Goal: Information Seeking & Learning: Check status

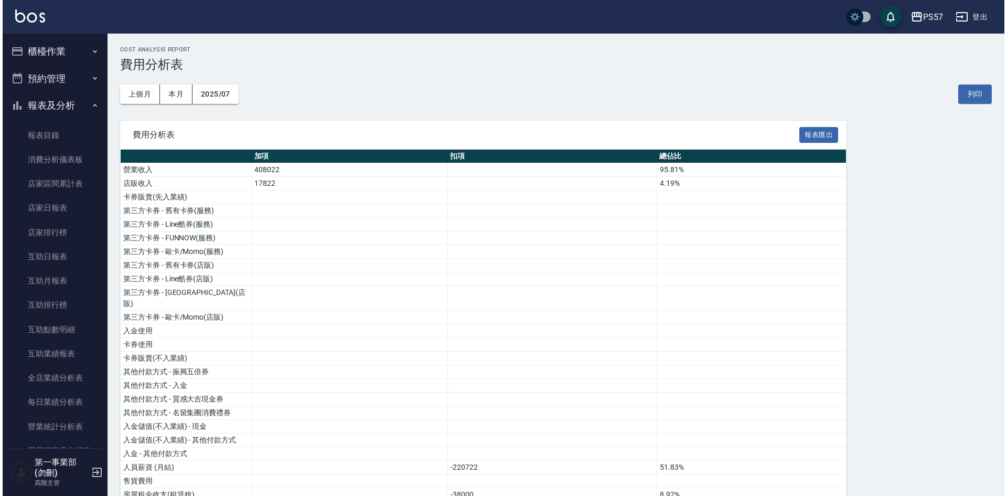
scroll to position [846, 0]
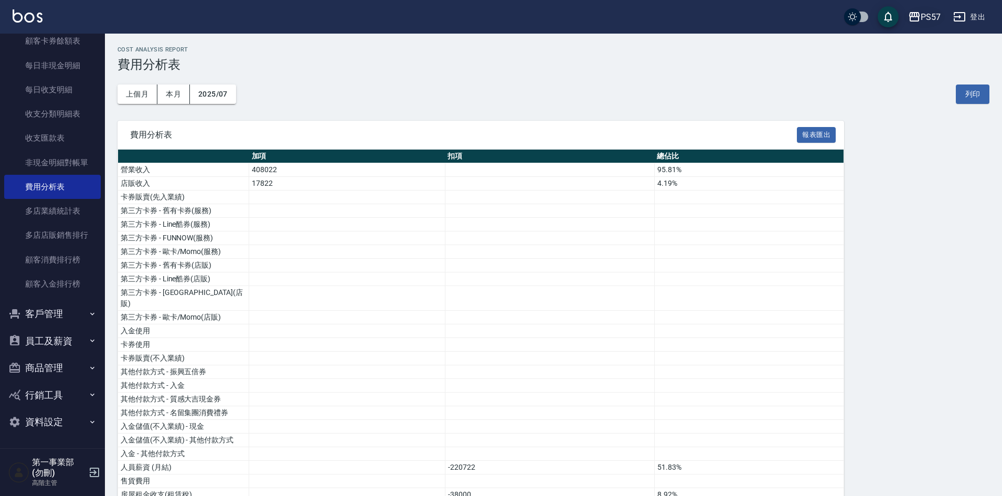
click at [909, 14] on icon "button" at bounding box center [914, 16] width 13 height 13
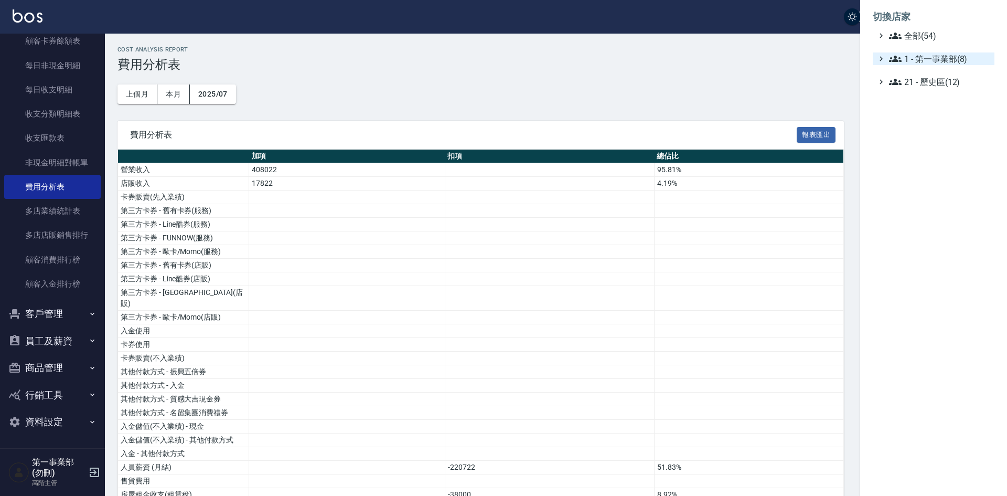
click at [945, 55] on span "1 - 第一事業部(8)" at bounding box center [939, 58] width 101 height 13
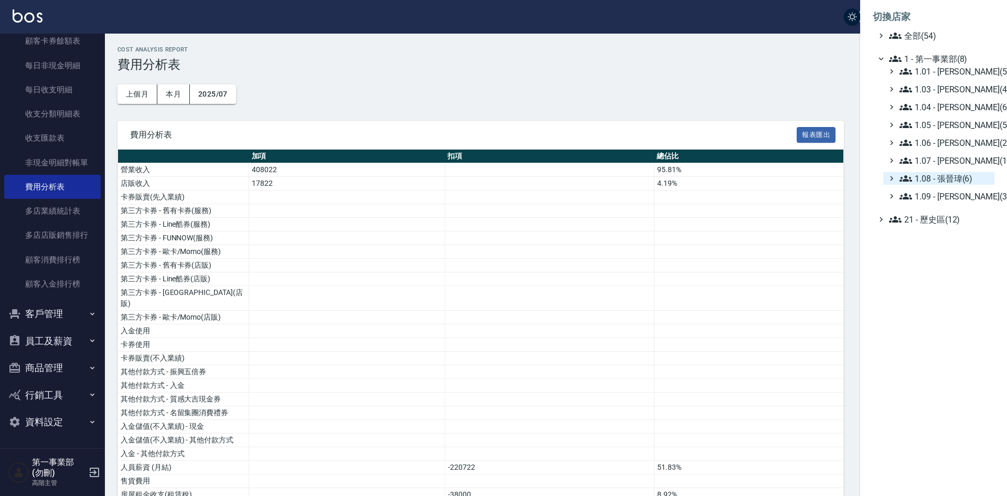
click at [947, 180] on span "1.08 - 張晉瑋(6)" at bounding box center [944, 178] width 91 height 13
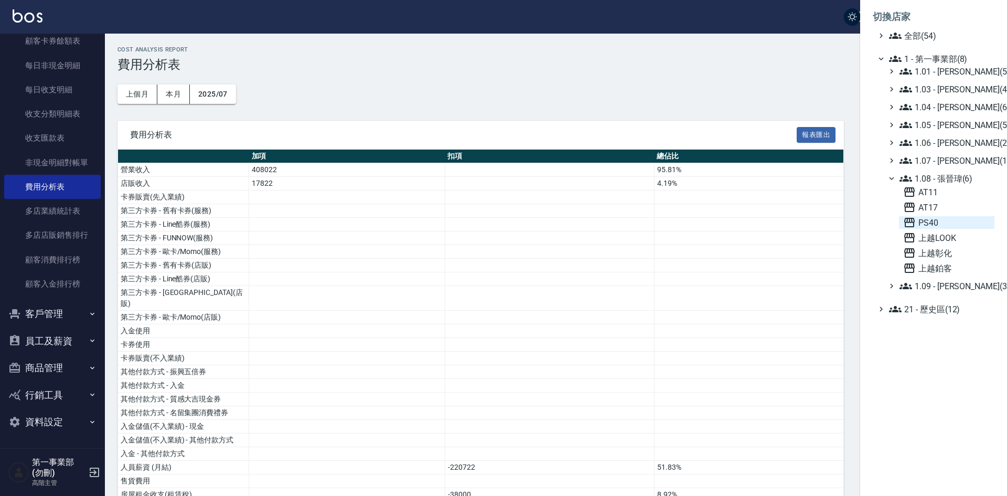
click at [935, 224] on span "PS40" at bounding box center [946, 222] width 87 height 13
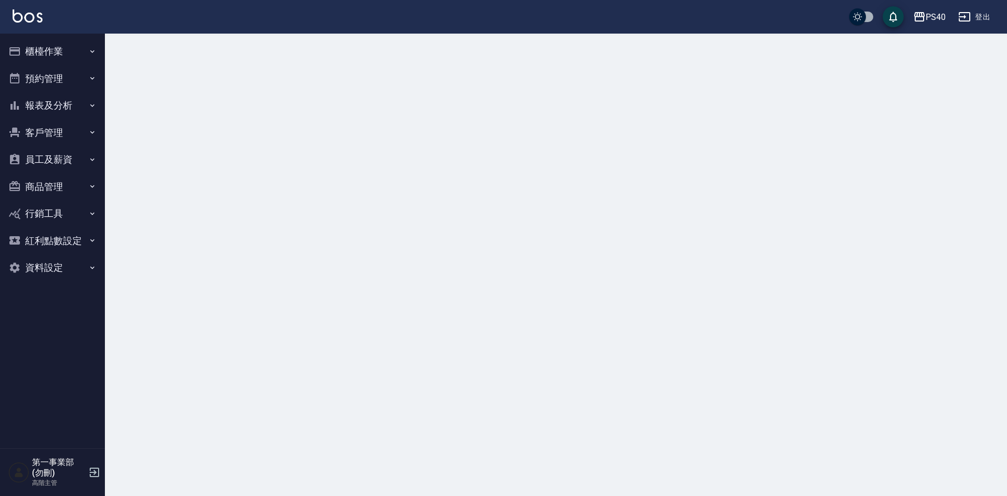
click at [38, 158] on button "員工及薪資" at bounding box center [52, 159] width 96 height 27
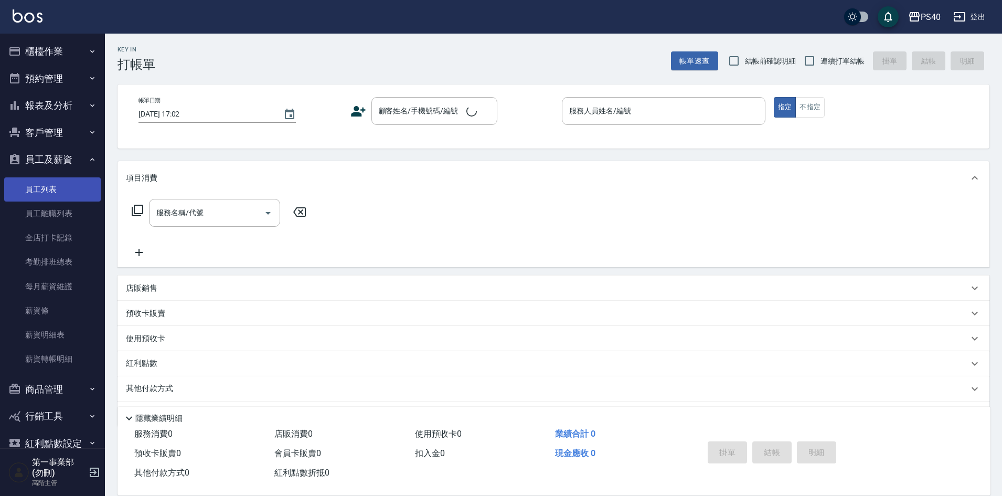
click at [55, 187] on link "員工列表" at bounding box center [52, 189] width 96 height 24
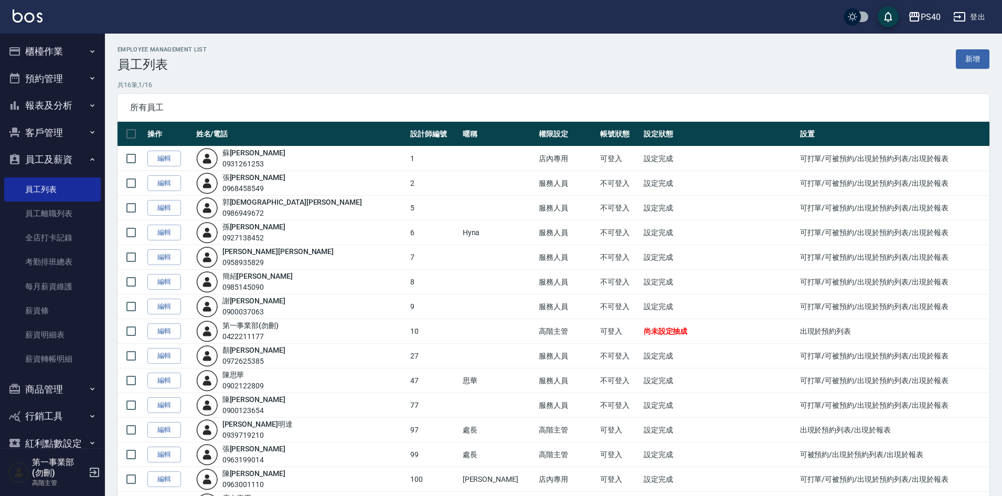
click at [924, 13] on div "PS40" at bounding box center [930, 16] width 20 height 13
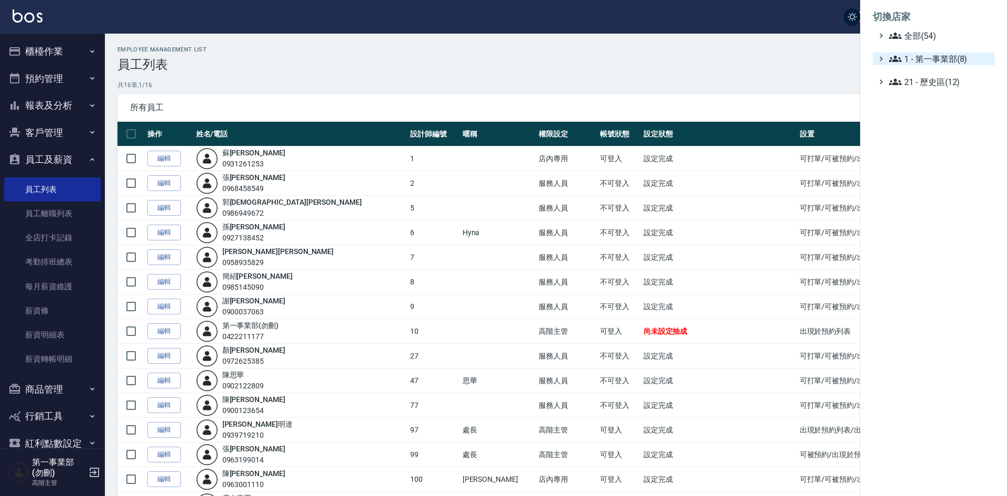
click at [944, 62] on span "1 - 第一事業部(8)" at bounding box center [939, 58] width 101 height 13
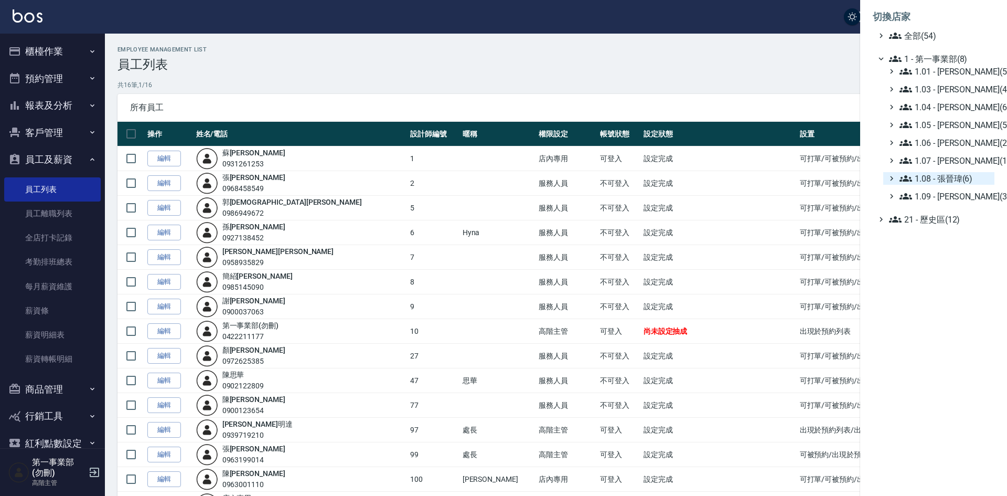
click at [961, 180] on span "1.08 - 張晉瑋(6)" at bounding box center [944, 178] width 91 height 13
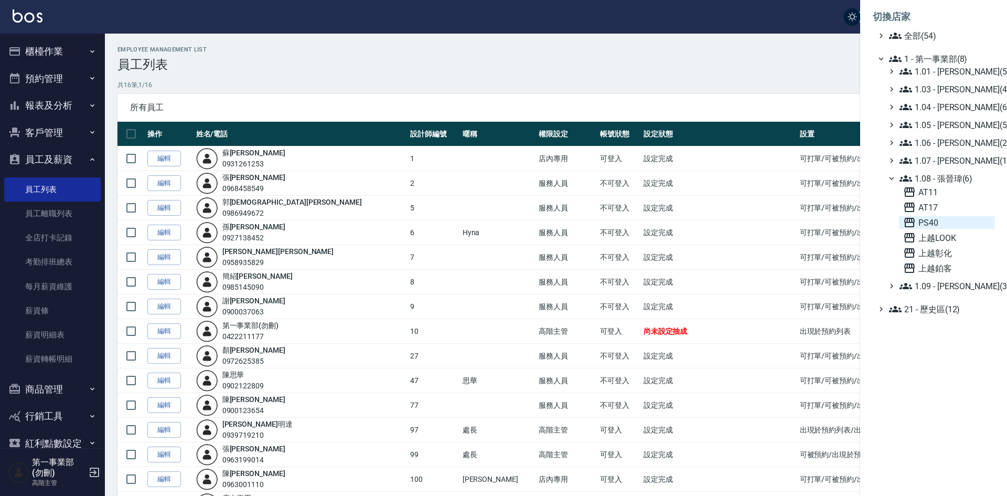
click at [946, 222] on span "PS40" at bounding box center [946, 222] width 87 height 13
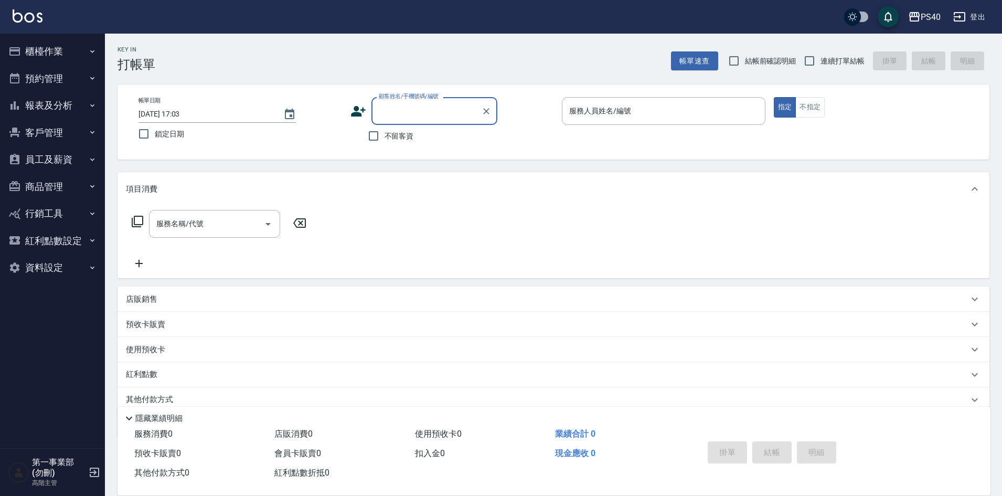
click at [57, 162] on button "員工及薪資" at bounding box center [52, 159] width 96 height 27
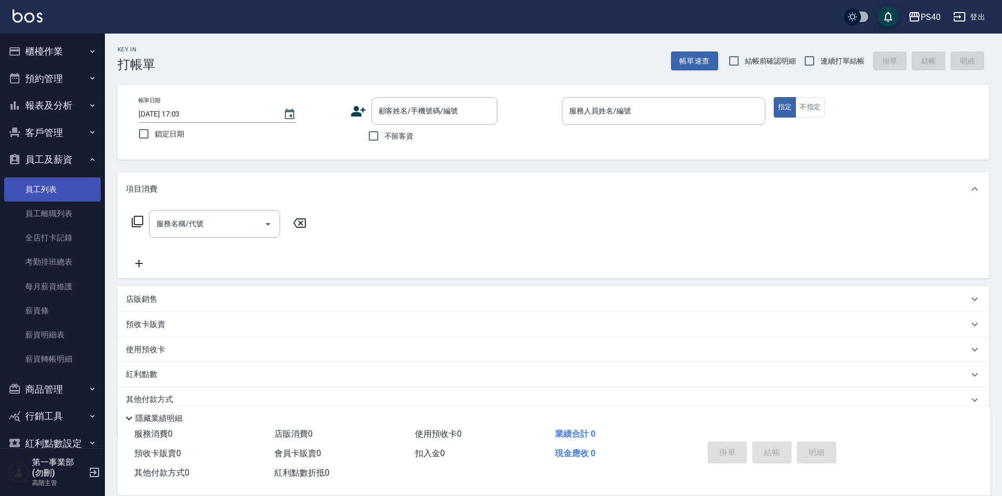
click at [55, 179] on link "員工列表" at bounding box center [52, 189] width 96 height 24
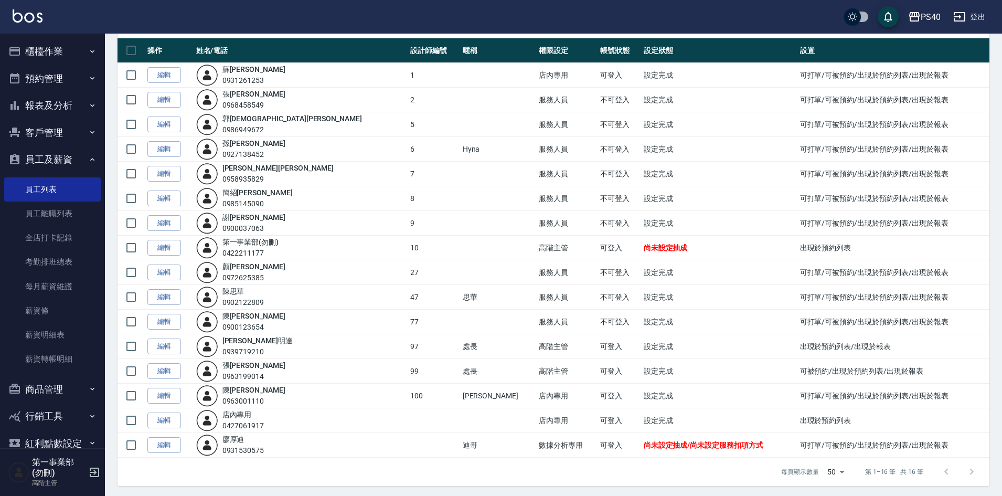
scroll to position [86, 0]
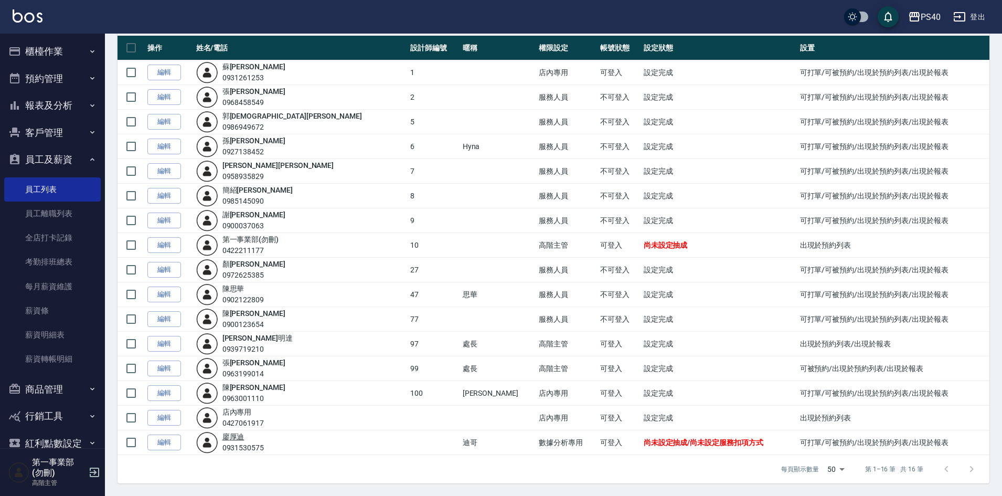
click at [242, 438] on link "[PERSON_NAME]" at bounding box center [233, 436] width 22 height 8
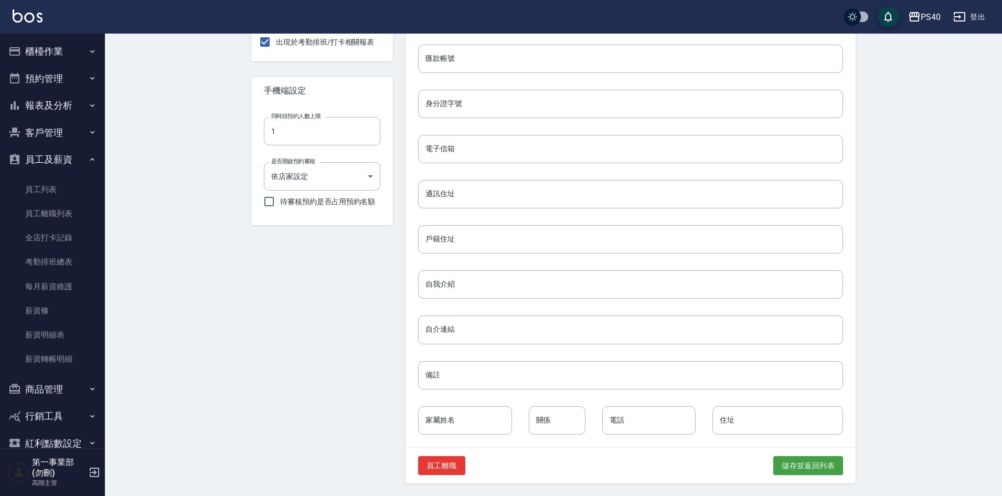
scroll to position [341, 0]
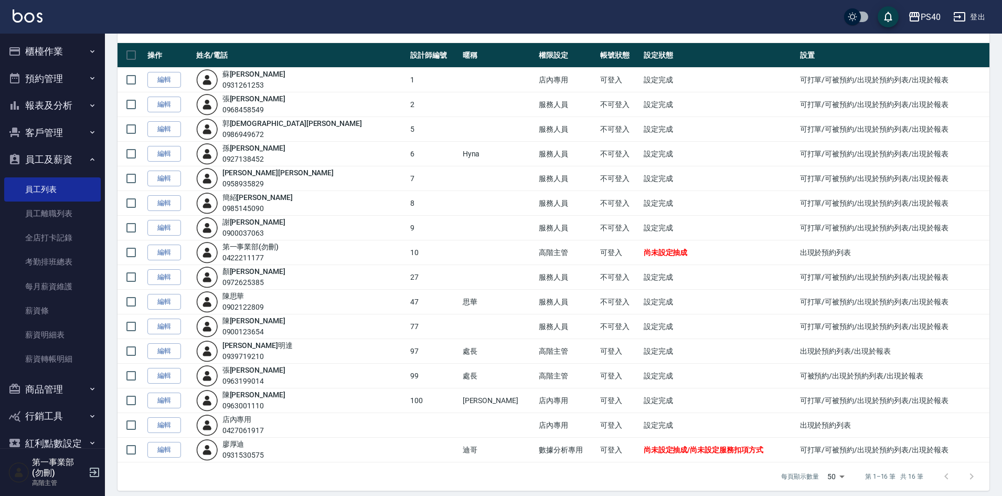
scroll to position [86, 0]
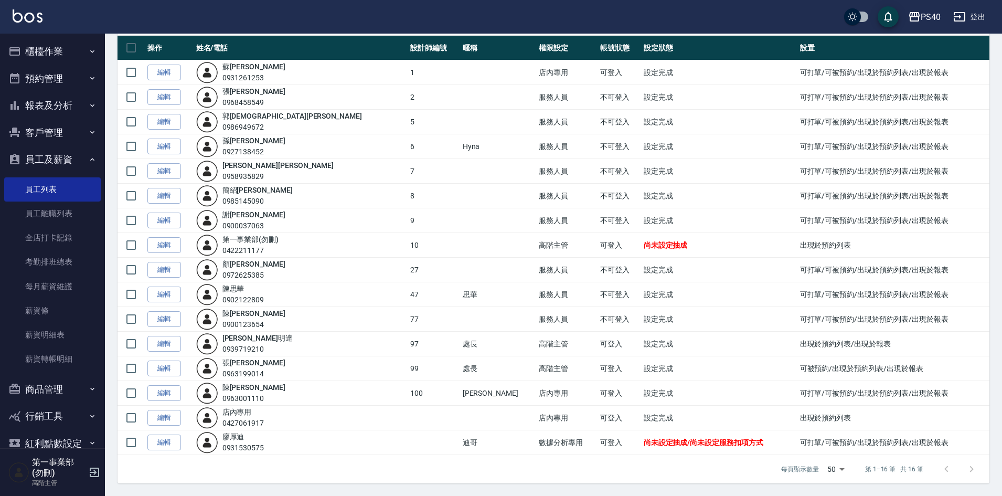
click at [536, 437] on td "數據分析專用" at bounding box center [566, 442] width 61 height 25
click at [929, 20] on div "PS40" at bounding box center [930, 16] width 20 height 13
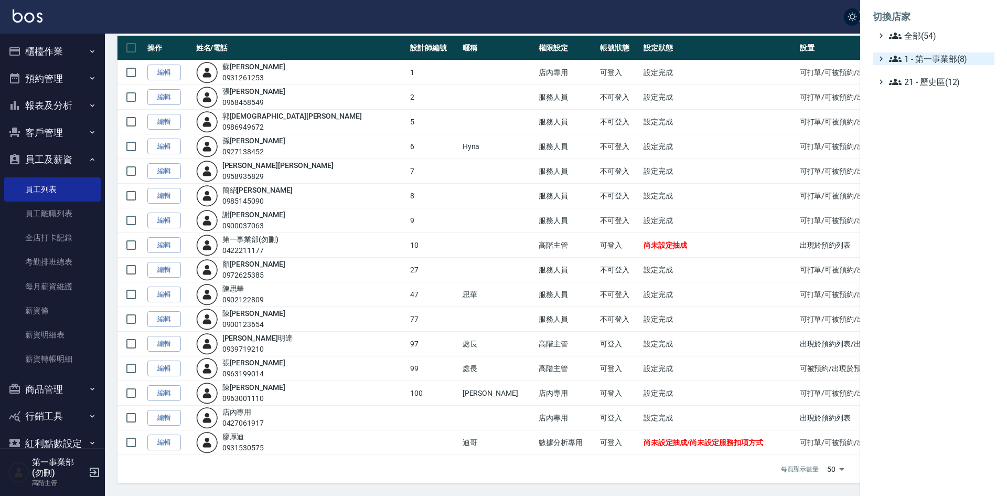
click at [951, 61] on span "1 - 第一事業部(8)" at bounding box center [939, 58] width 101 height 13
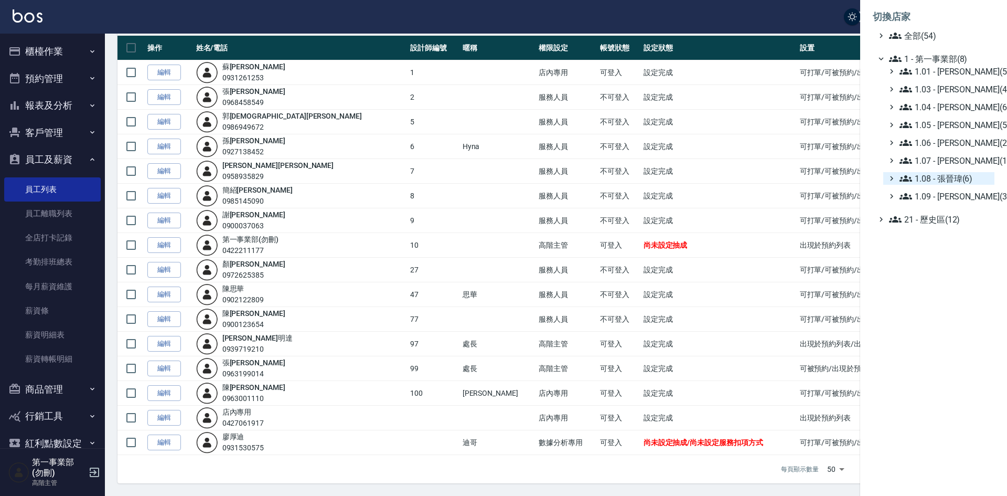
click at [955, 179] on span "1.08 - 張晉瑋(6)" at bounding box center [944, 178] width 91 height 13
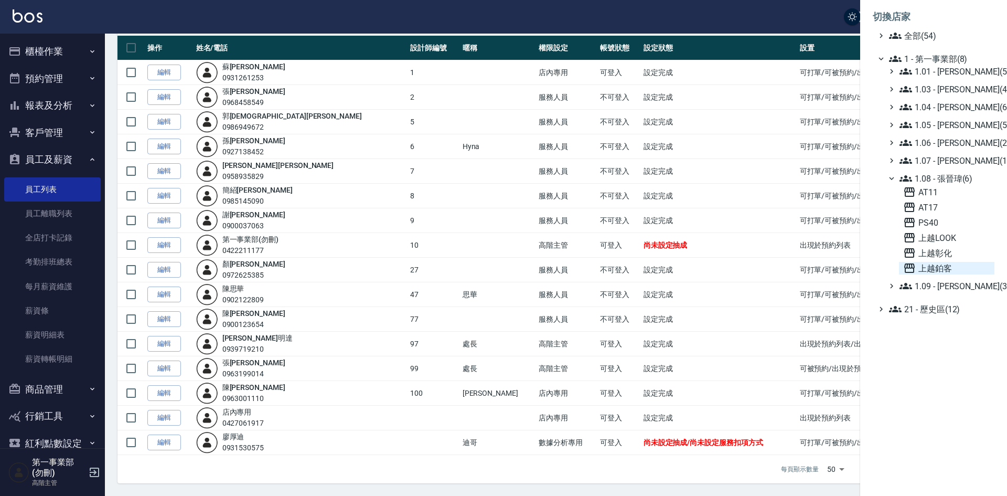
click at [953, 270] on span "上越鉑客" at bounding box center [946, 268] width 87 height 13
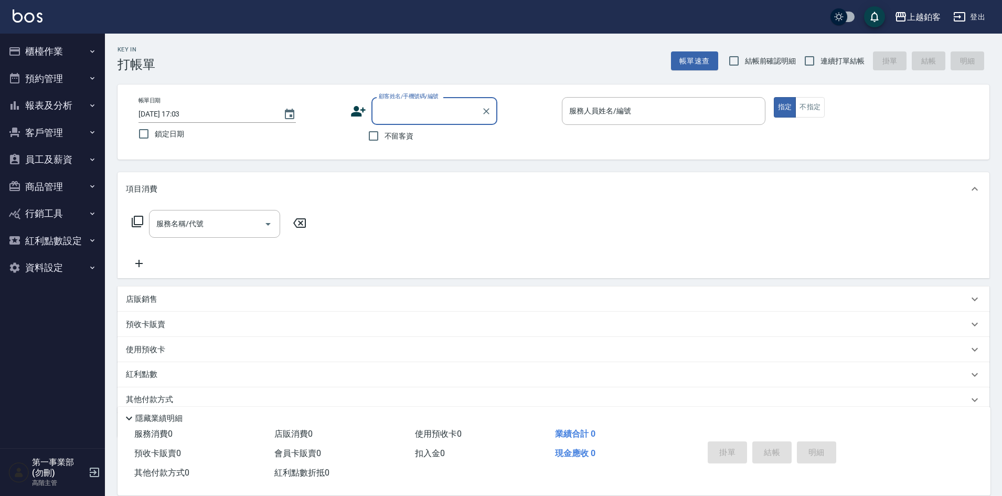
click at [29, 162] on button "員工及薪資" at bounding box center [52, 159] width 96 height 27
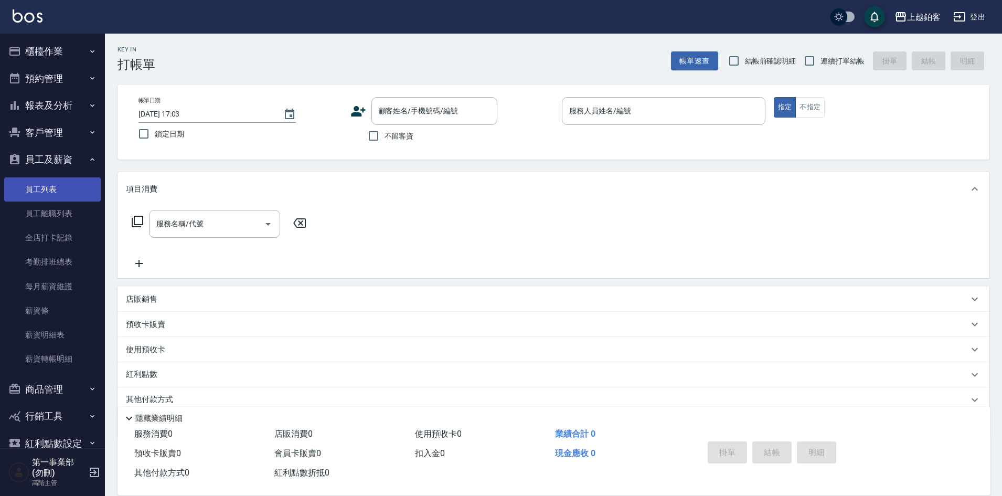
click at [48, 184] on link "員工列表" at bounding box center [52, 189] width 96 height 24
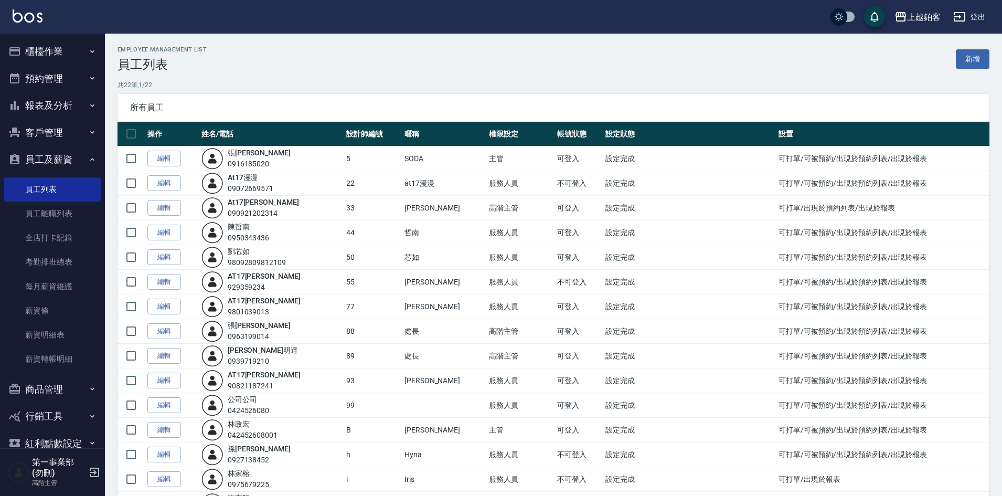
scroll to position [234, 0]
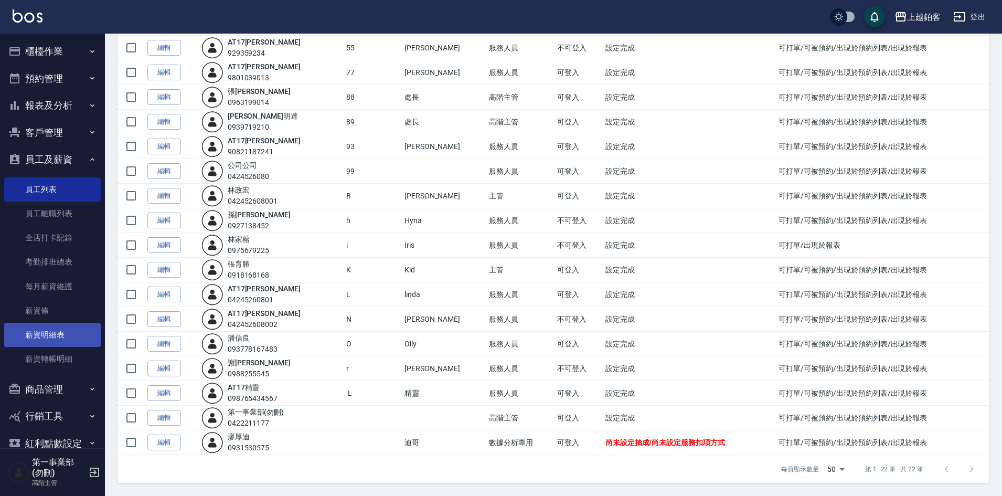
click at [53, 330] on link "薪資明細表" at bounding box center [52, 334] width 96 height 24
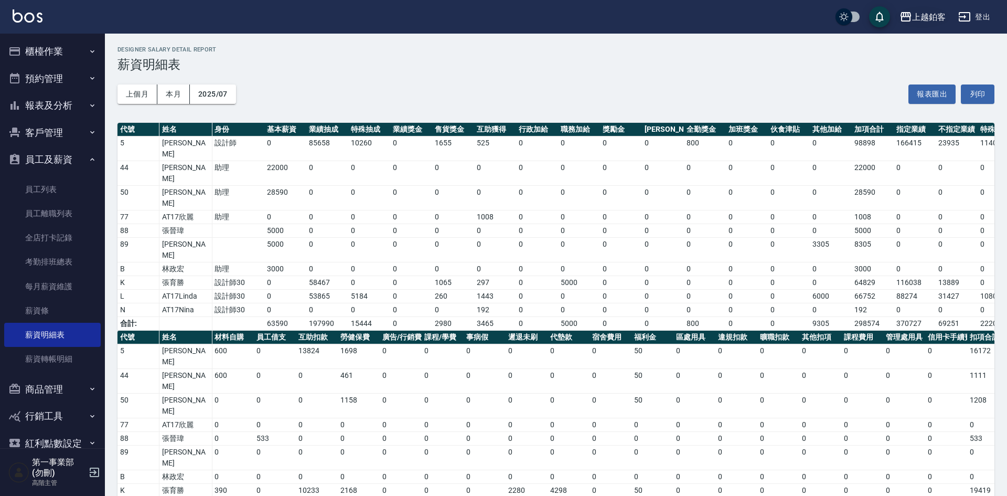
click at [910, 14] on icon "button" at bounding box center [905, 16] width 10 height 9
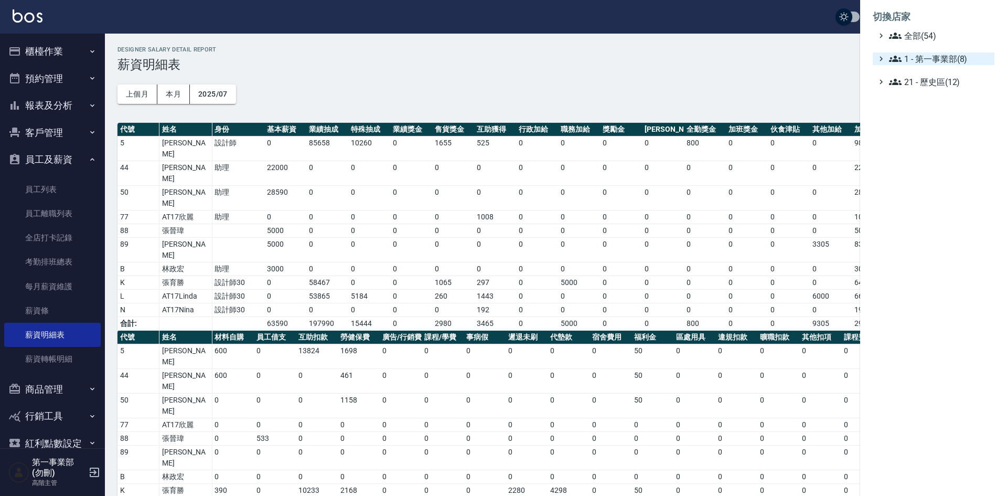
click at [970, 61] on span "1 - 第一事業部(8)" at bounding box center [939, 58] width 101 height 13
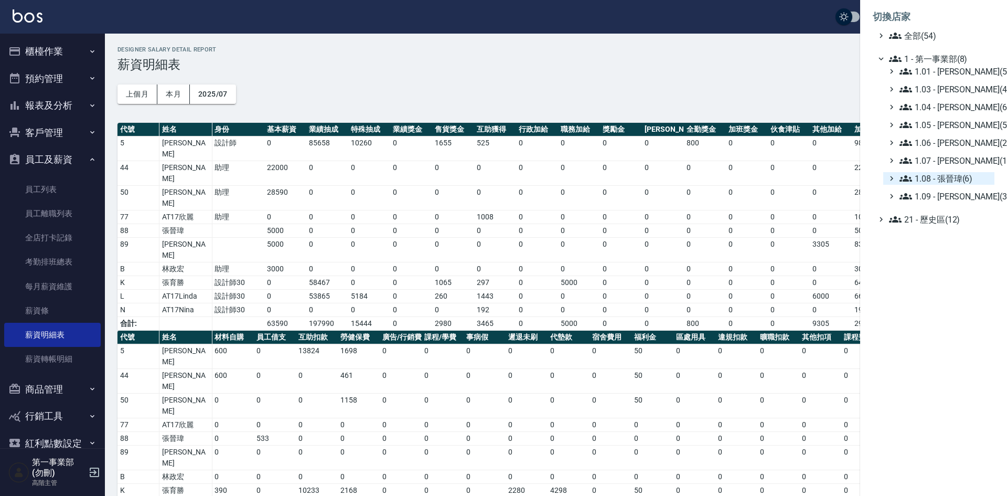
click at [951, 183] on span "1.08 - 張晉瑋(6)" at bounding box center [944, 178] width 91 height 13
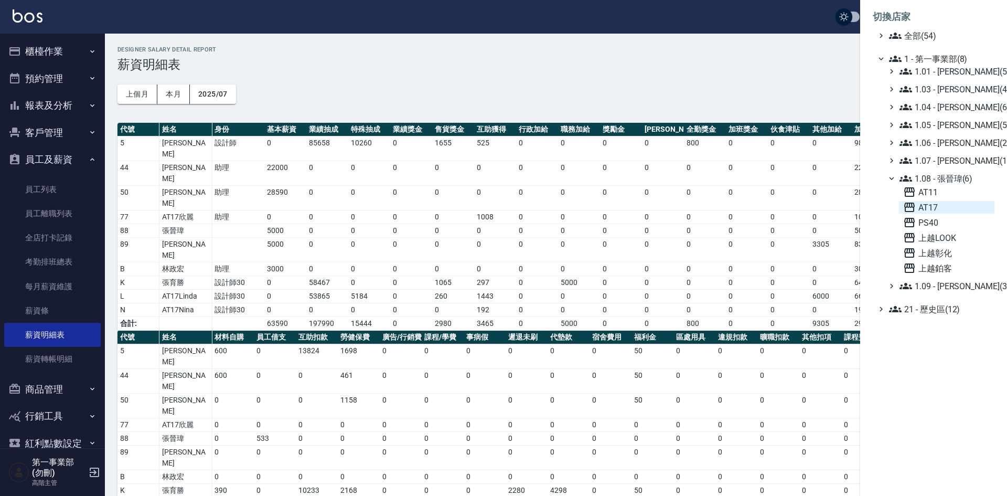
click at [949, 209] on span "AT17" at bounding box center [946, 207] width 87 height 13
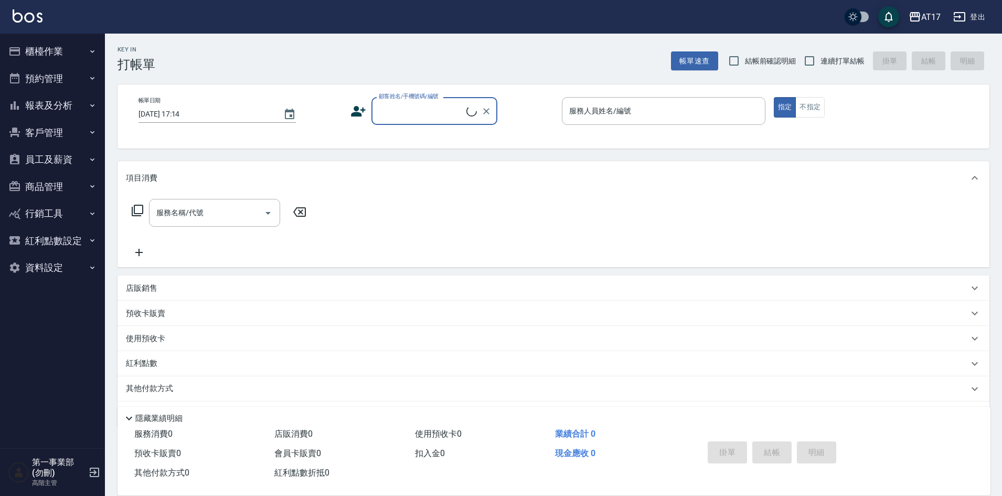
click at [63, 164] on button "員工及薪資" at bounding box center [52, 159] width 96 height 27
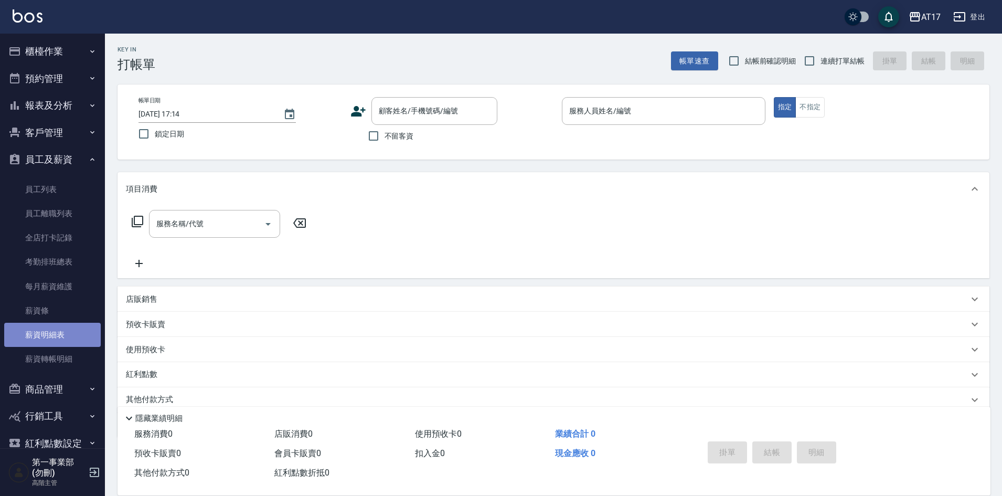
click at [53, 335] on link "薪資明細表" at bounding box center [52, 334] width 96 height 24
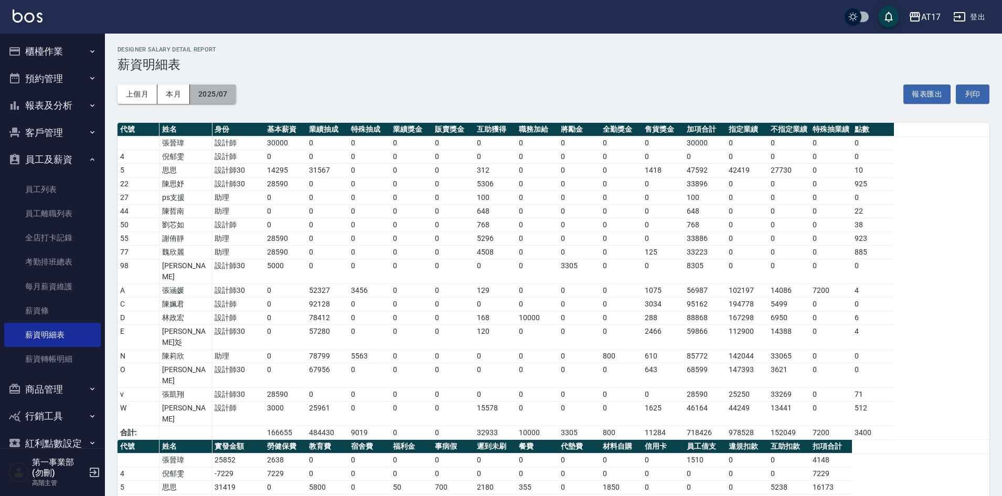
click at [213, 101] on button "2025/07" at bounding box center [213, 93] width 46 height 19
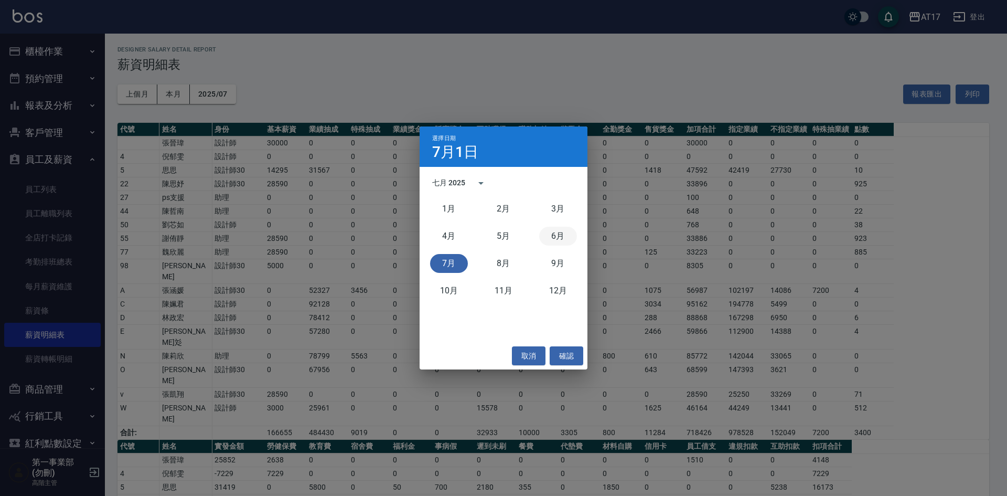
click at [548, 242] on button "6月" at bounding box center [558, 236] width 38 height 19
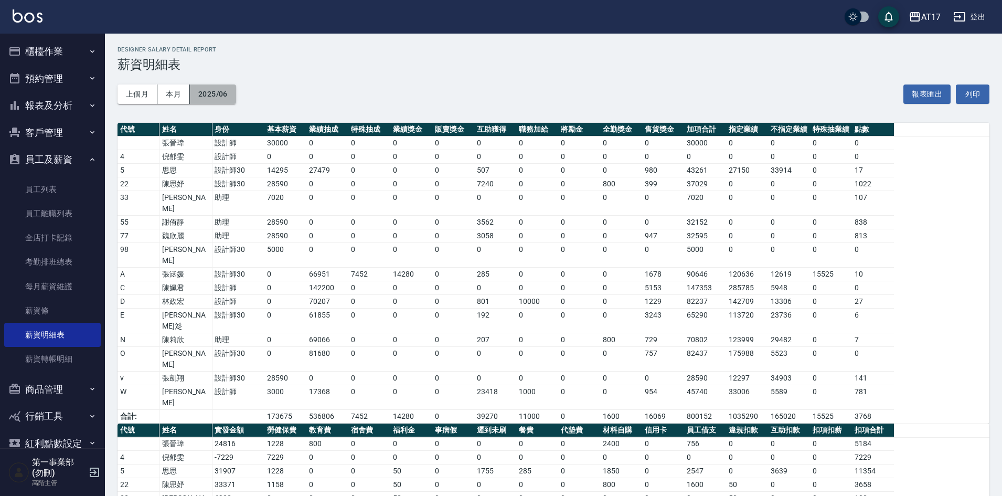
click at [216, 99] on button "2025/06" at bounding box center [213, 93] width 46 height 19
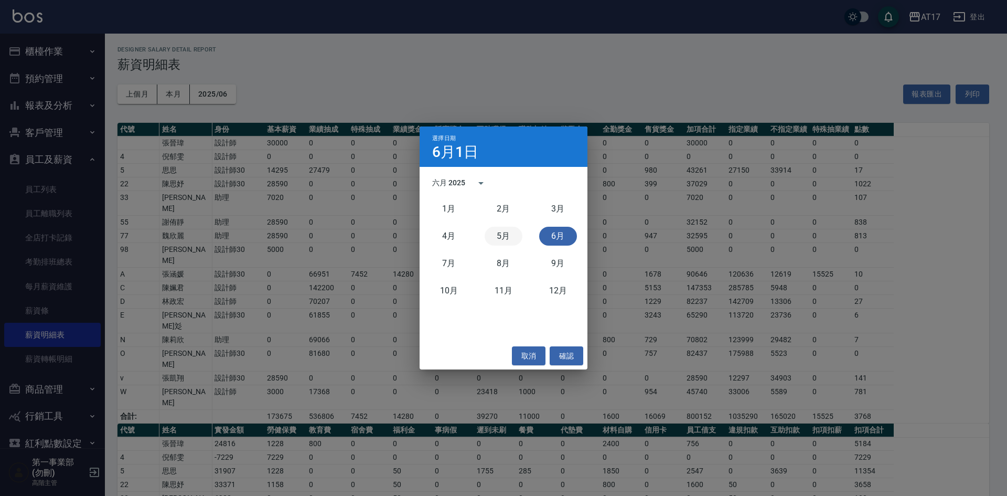
click at [505, 238] on button "5月" at bounding box center [504, 236] width 38 height 19
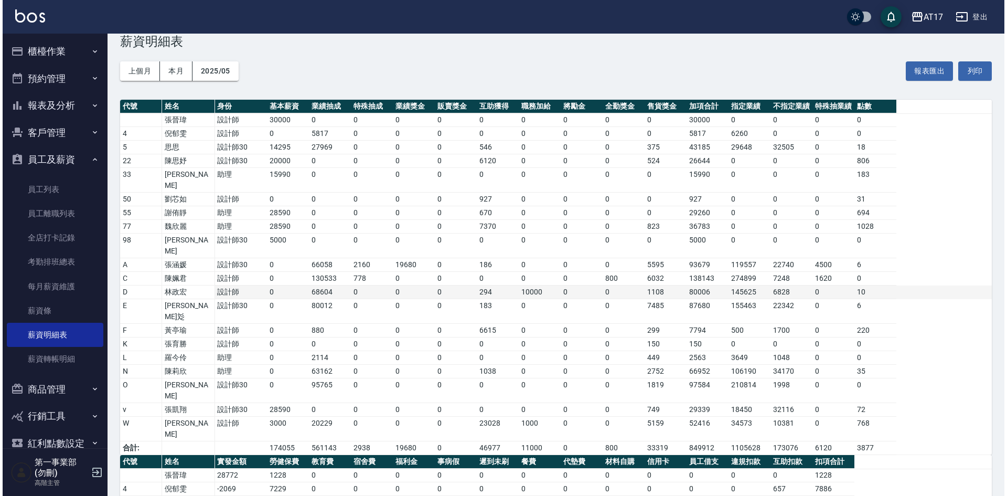
scroll to position [157, 0]
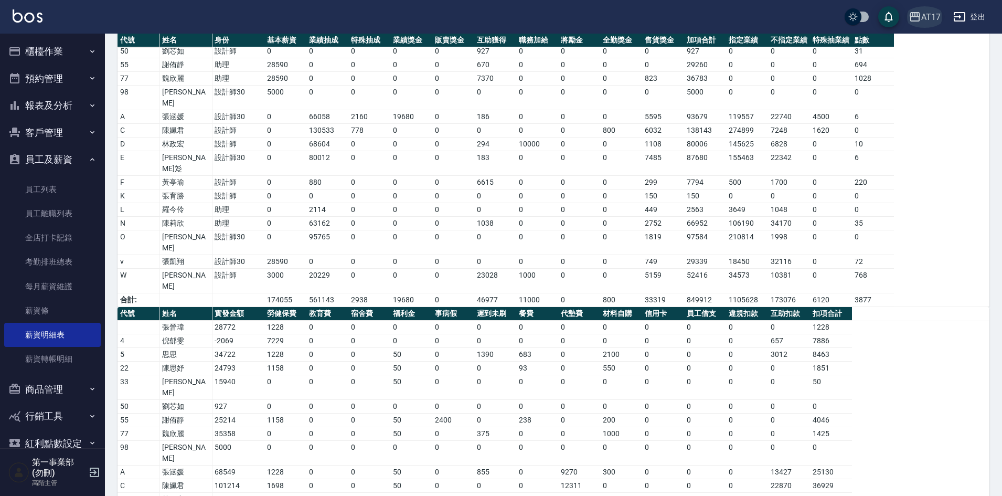
click at [911, 13] on icon "button" at bounding box center [914, 16] width 10 height 9
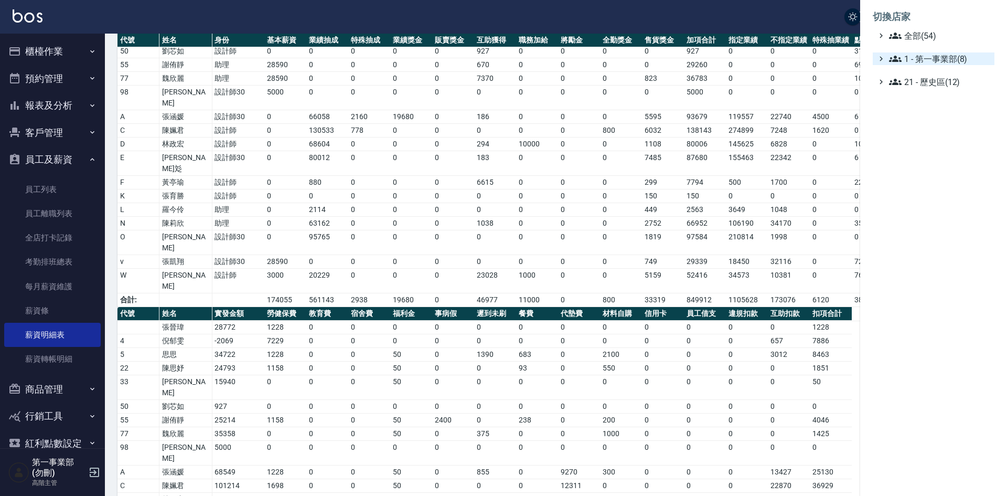
click at [929, 59] on span "1 - 第一事業部(8)" at bounding box center [939, 58] width 101 height 13
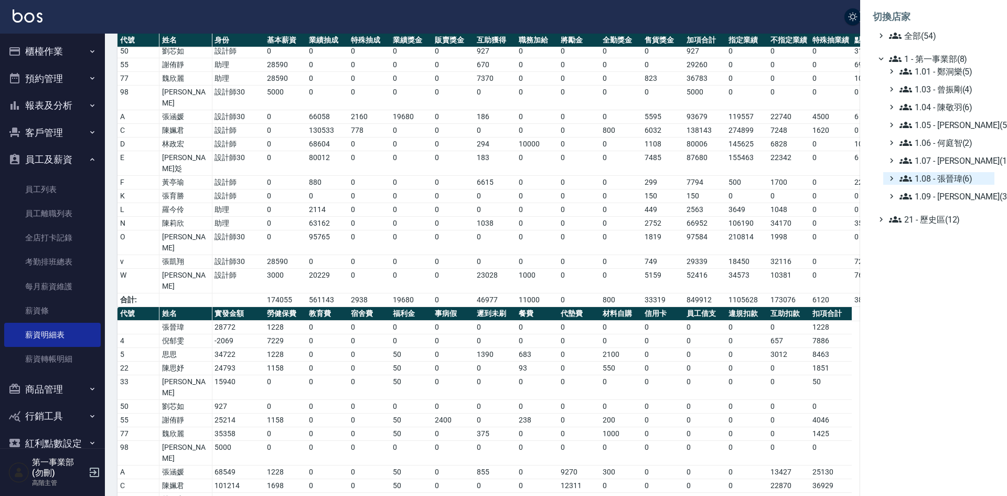
click at [944, 176] on span "1.08 - 張晉瑋(6)" at bounding box center [944, 178] width 91 height 13
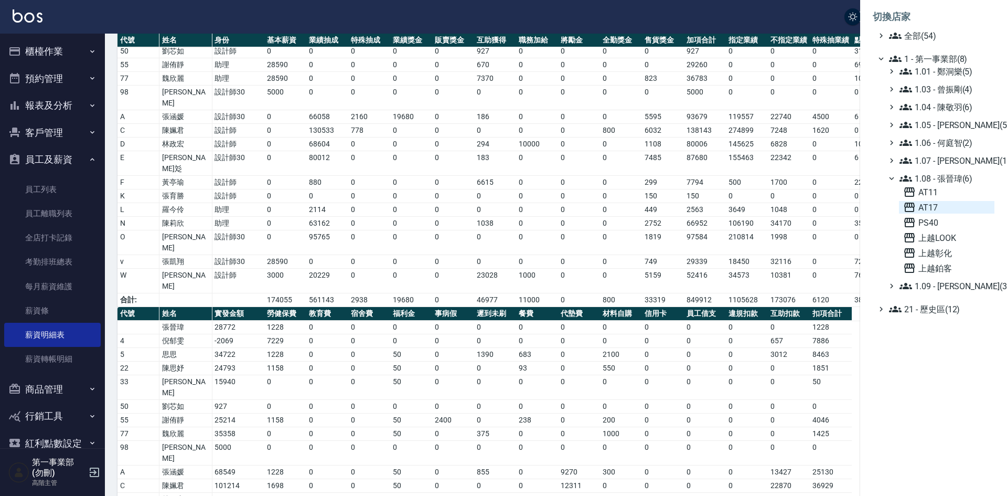
click at [947, 211] on span "AT17" at bounding box center [946, 207] width 87 height 13
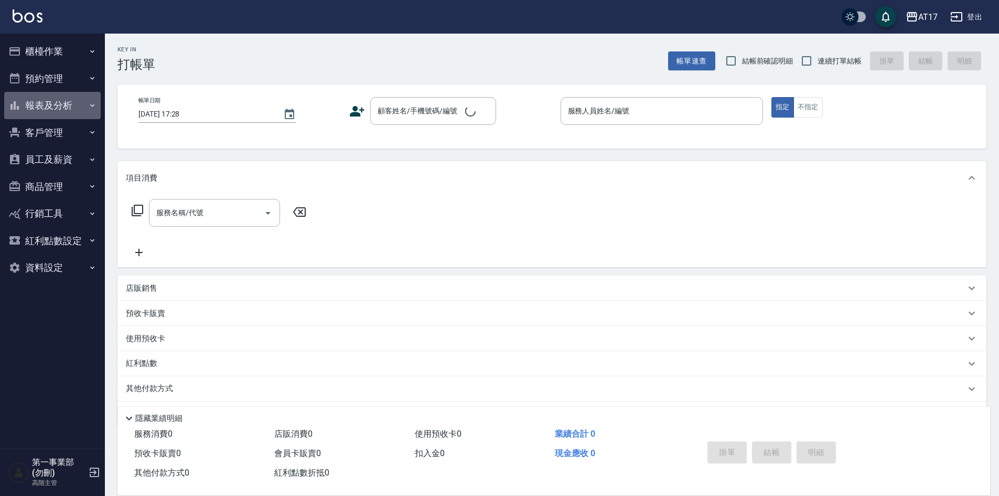
click at [52, 106] on button "報表及分析" at bounding box center [52, 105] width 96 height 27
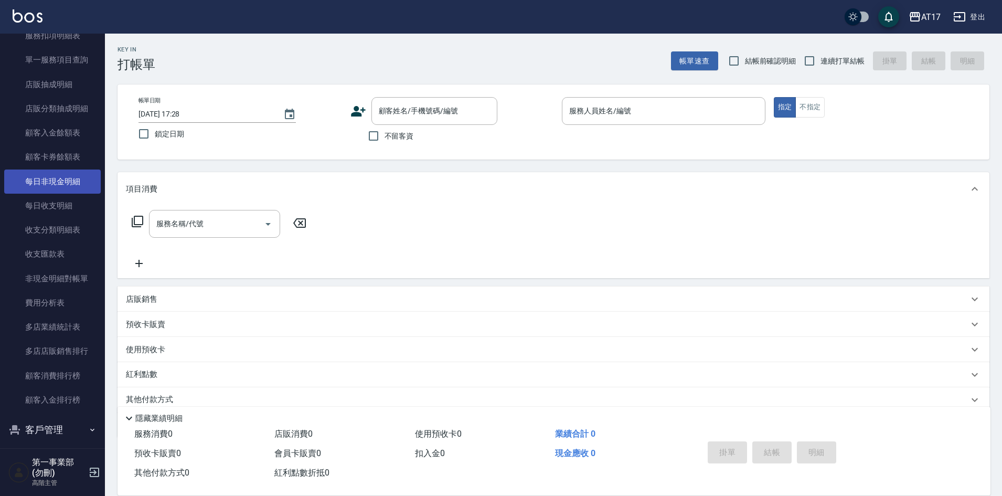
scroll to position [873, 0]
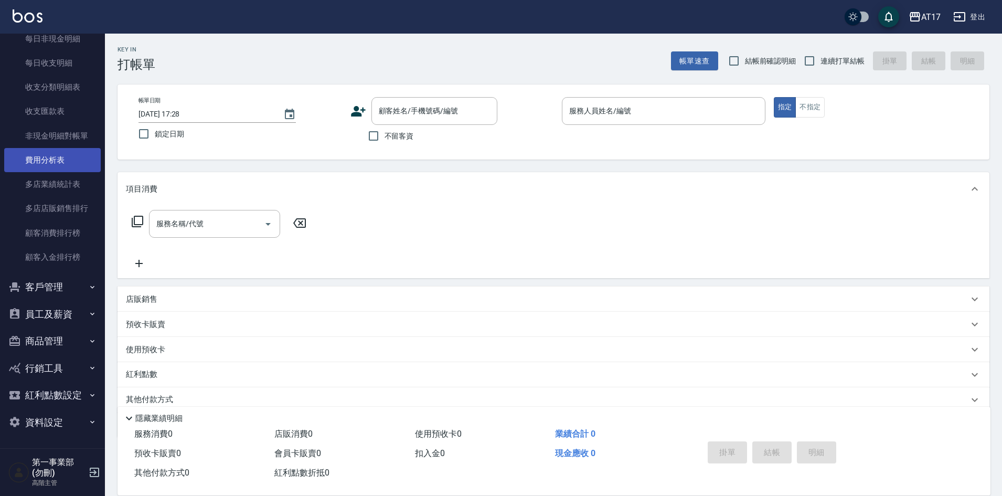
click at [45, 157] on link "費用分析表" at bounding box center [52, 160] width 96 height 24
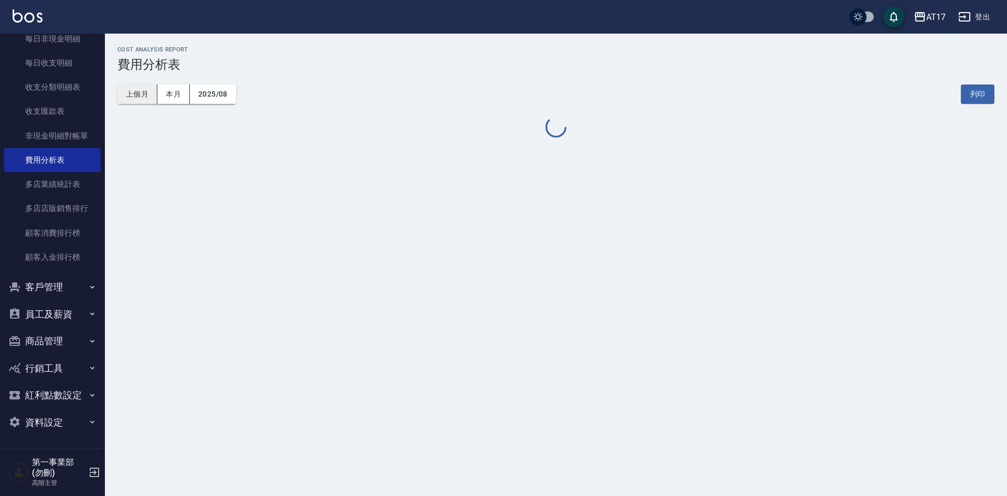
click at [131, 92] on button "上個月" at bounding box center [137, 93] width 40 height 19
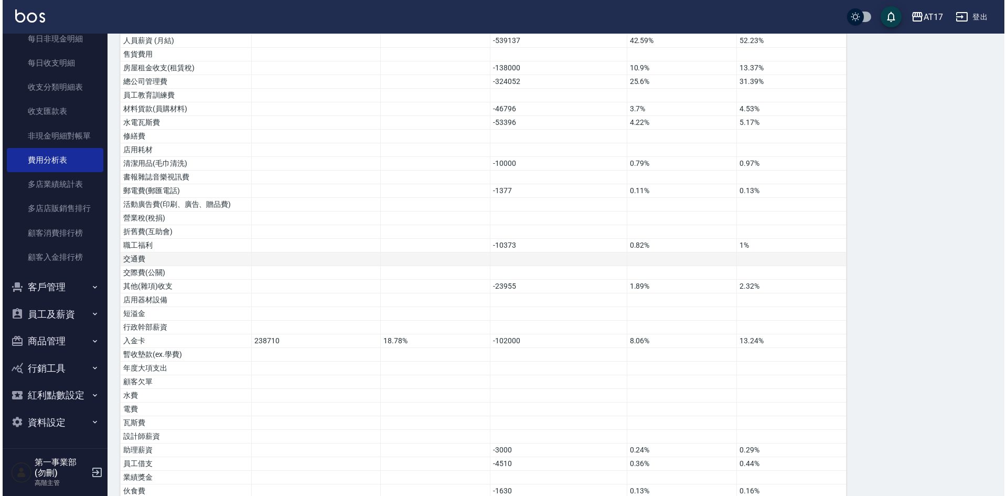
scroll to position [524, 0]
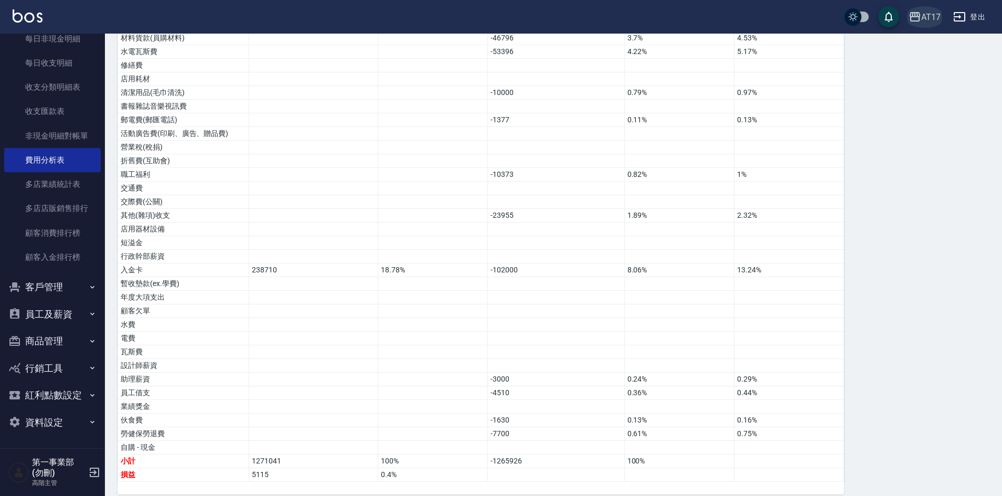
click at [922, 19] on div "AT17" at bounding box center [930, 16] width 19 height 13
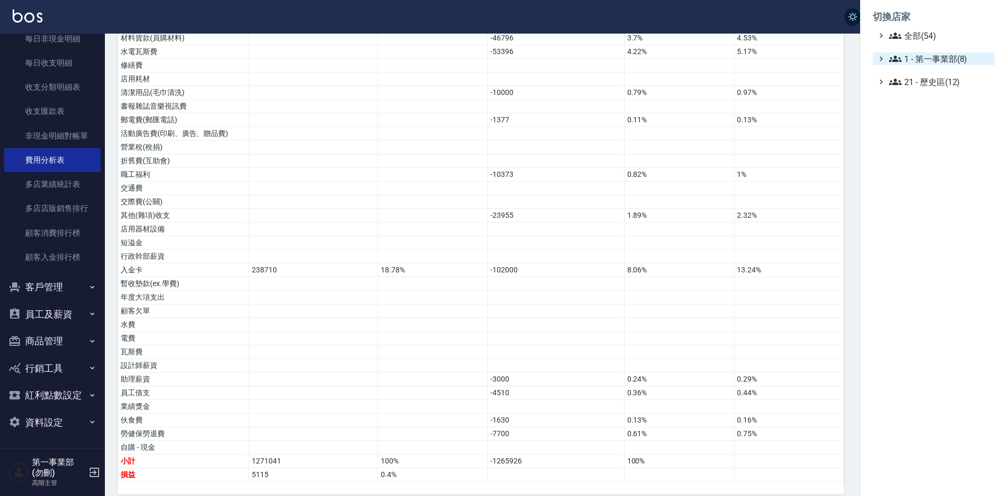
click at [927, 59] on span "1 - 第一事業部(8)" at bounding box center [939, 58] width 101 height 13
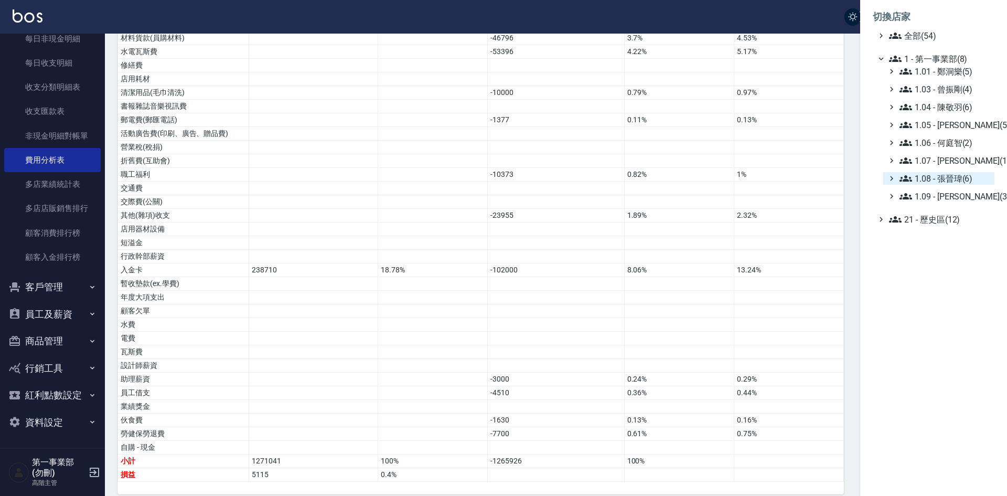
click at [947, 172] on span "1.08 - 張晉瑋(6)" at bounding box center [944, 178] width 91 height 13
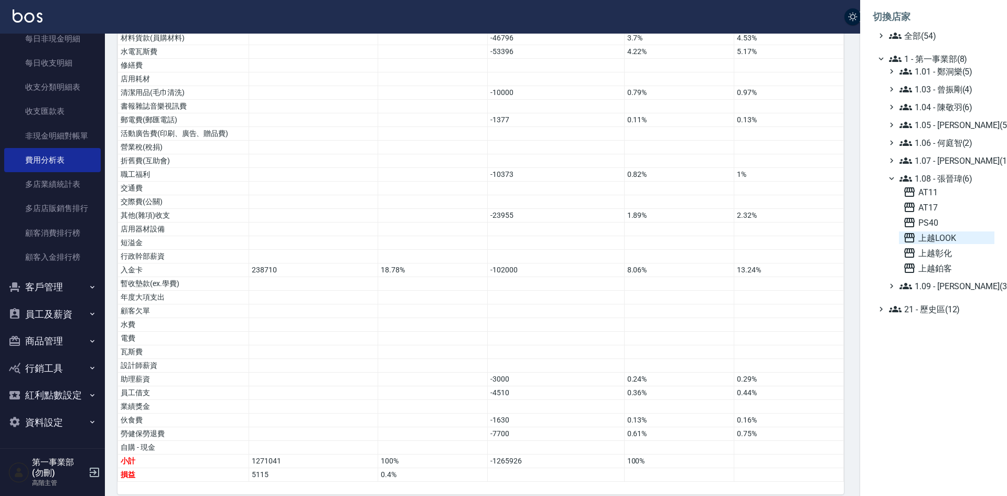
click at [941, 238] on span "上越LOOK" at bounding box center [946, 237] width 87 height 13
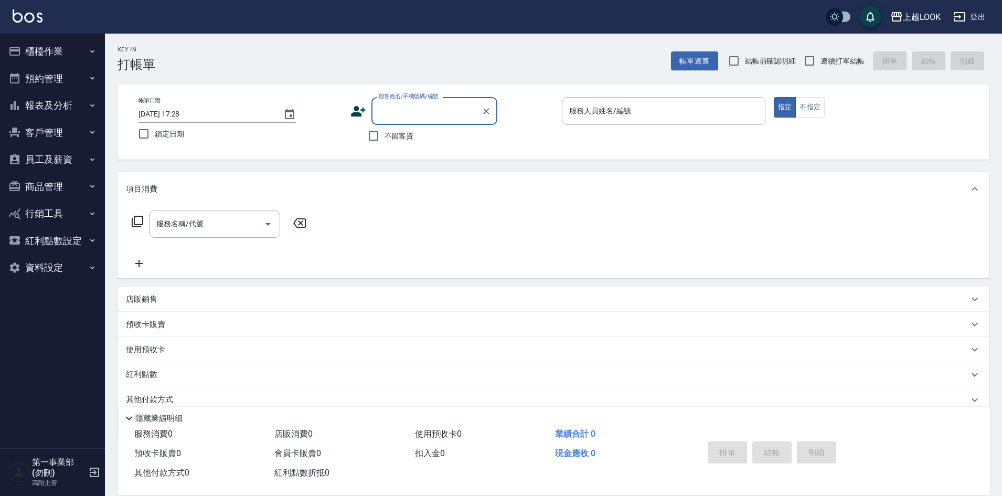
click at [48, 106] on button "報表及分析" at bounding box center [52, 105] width 96 height 27
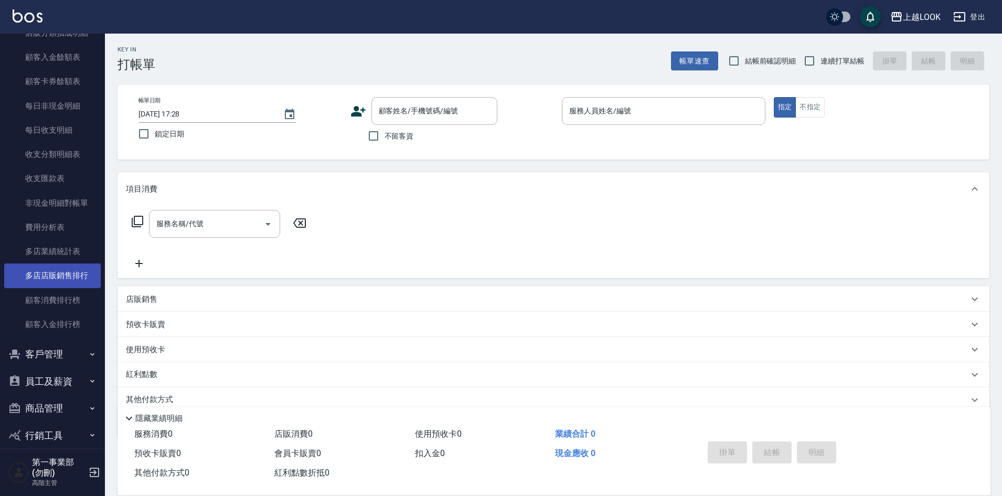
scroll to position [839, 0]
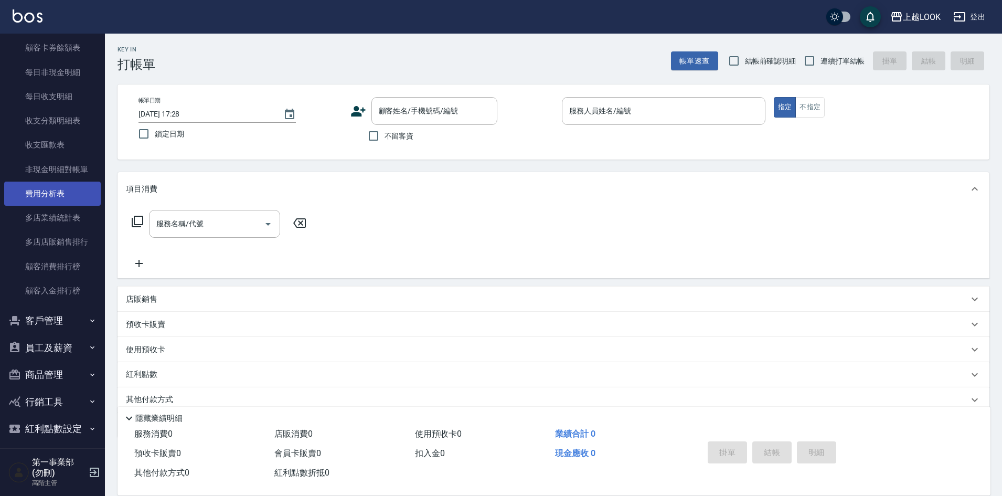
click at [73, 192] on link "費用分析表" at bounding box center [52, 193] width 96 height 24
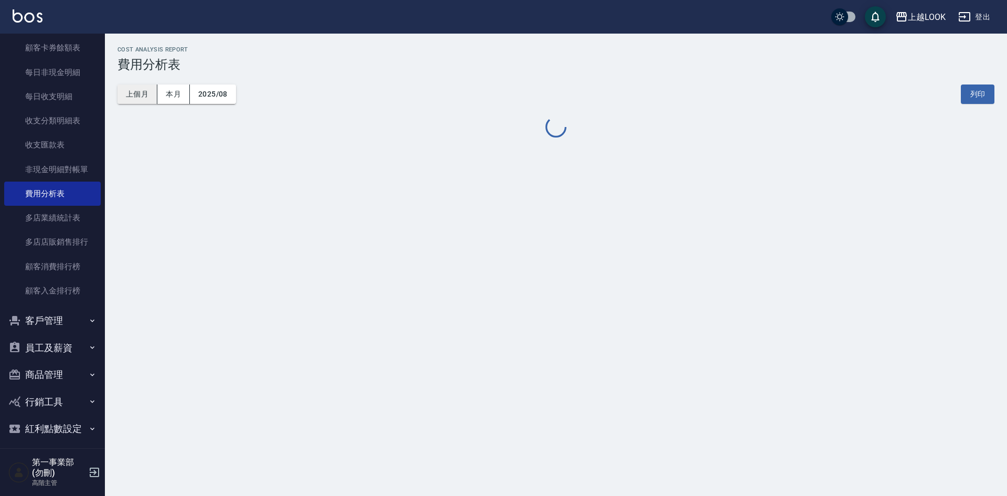
click at [136, 94] on button "上個月" at bounding box center [137, 93] width 40 height 19
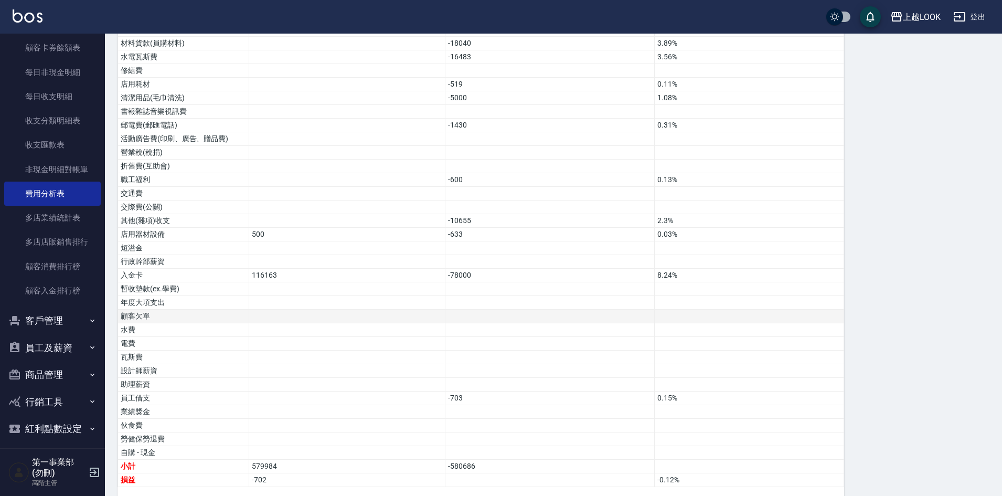
scroll to position [538, 0]
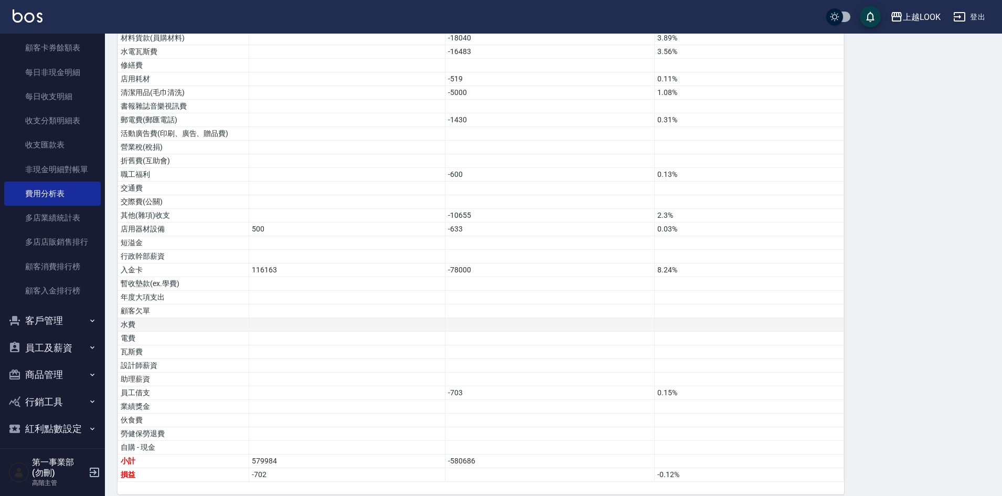
click at [737, 318] on td at bounding box center [748, 325] width 189 height 14
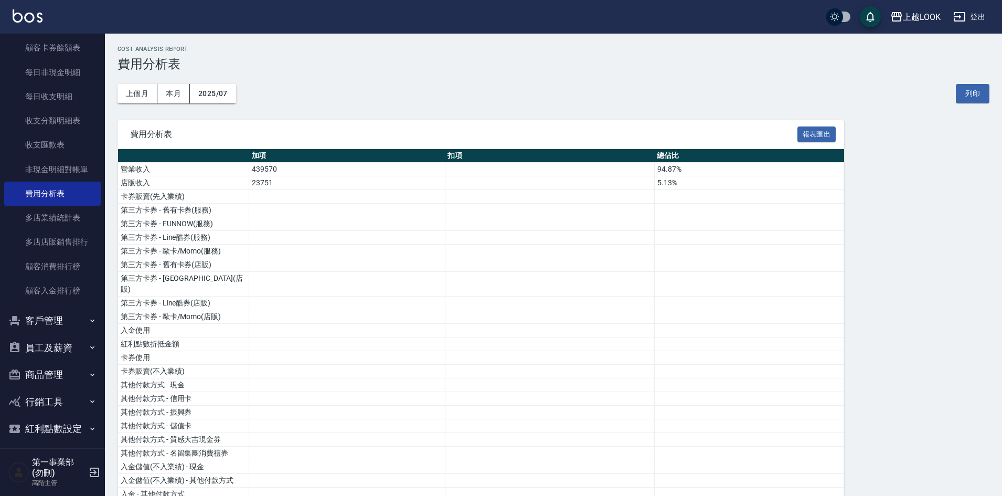
scroll to position [0, 0]
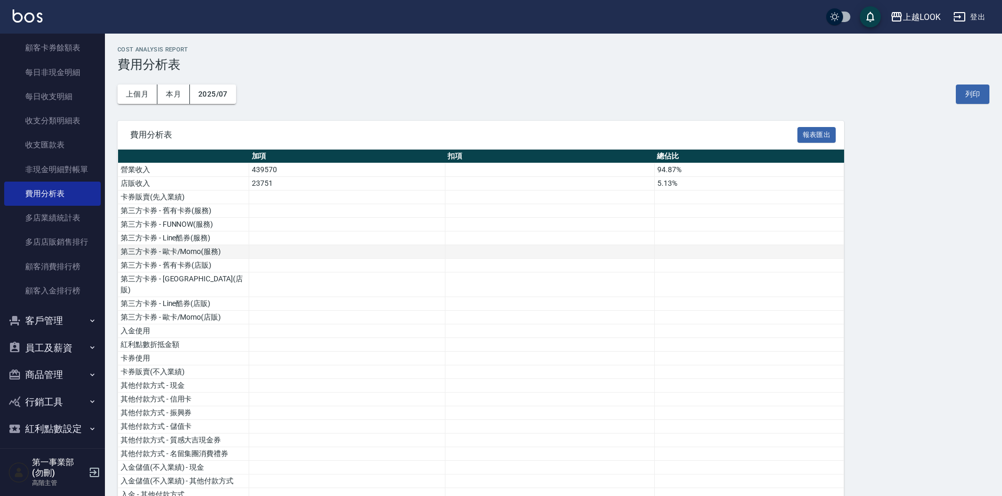
click at [346, 248] on td at bounding box center [347, 252] width 196 height 14
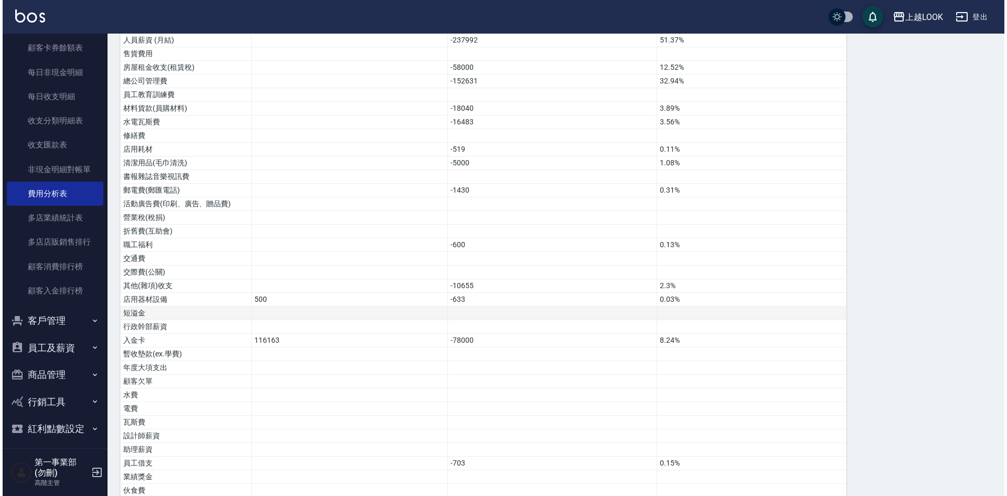
scroll to position [472, 0]
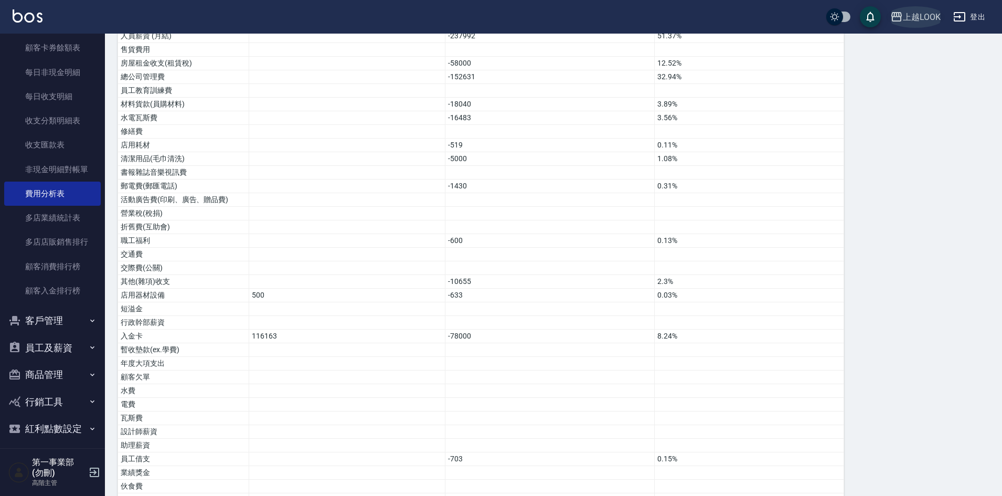
click at [919, 18] on div "上越LOOK" at bounding box center [921, 16] width 38 height 13
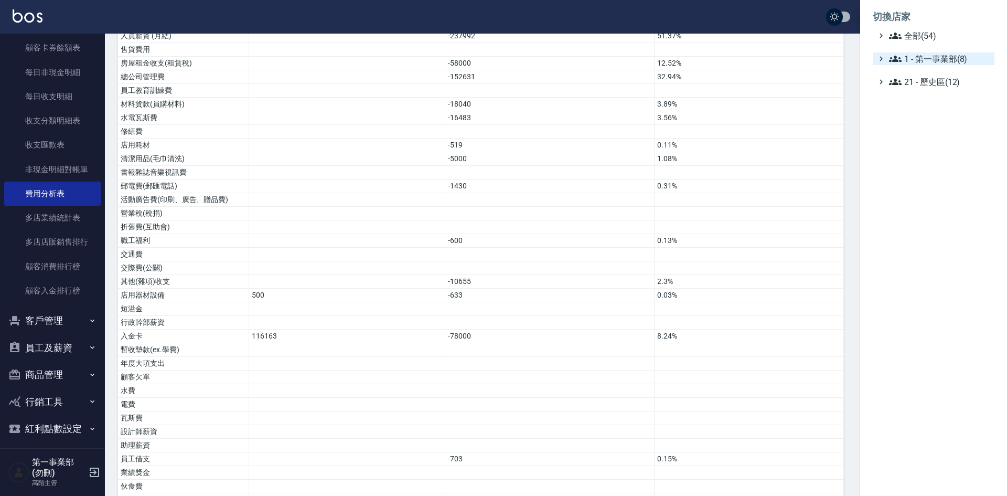
click at [938, 61] on span "1 - 第一事業部(8)" at bounding box center [939, 58] width 101 height 13
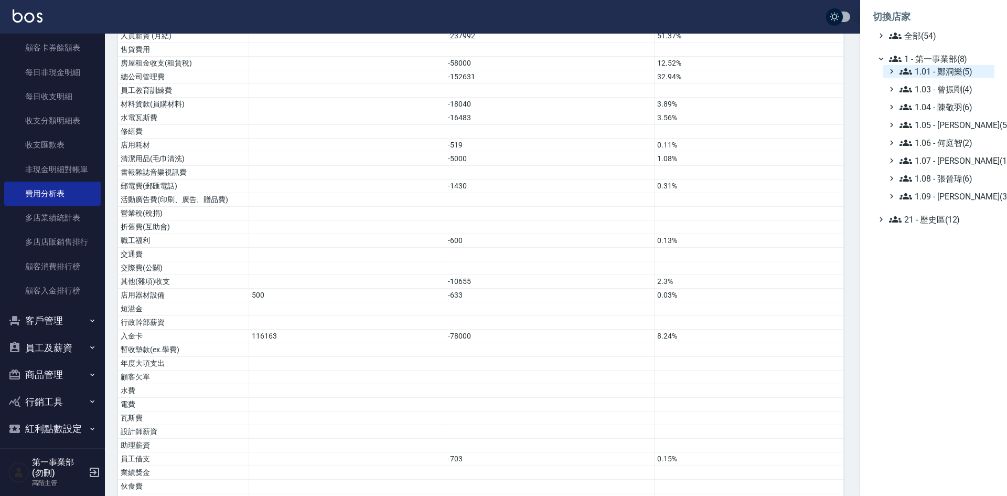
click at [945, 72] on span "1.01 - 鄭洞樂(5)" at bounding box center [944, 71] width 91 height 13
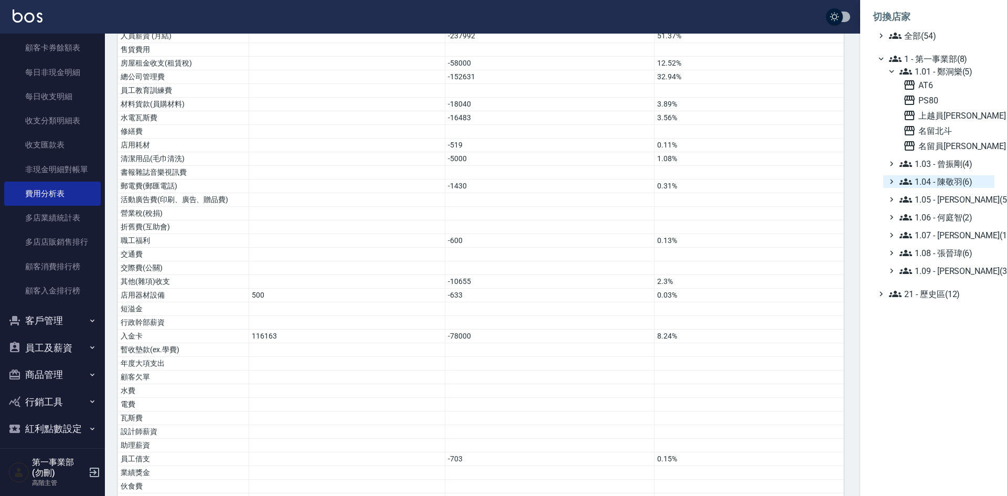
click at [951, 186] on span "1.04 - 陳敬羽(6)" at bounding box center [944, 181] width 91 height 13
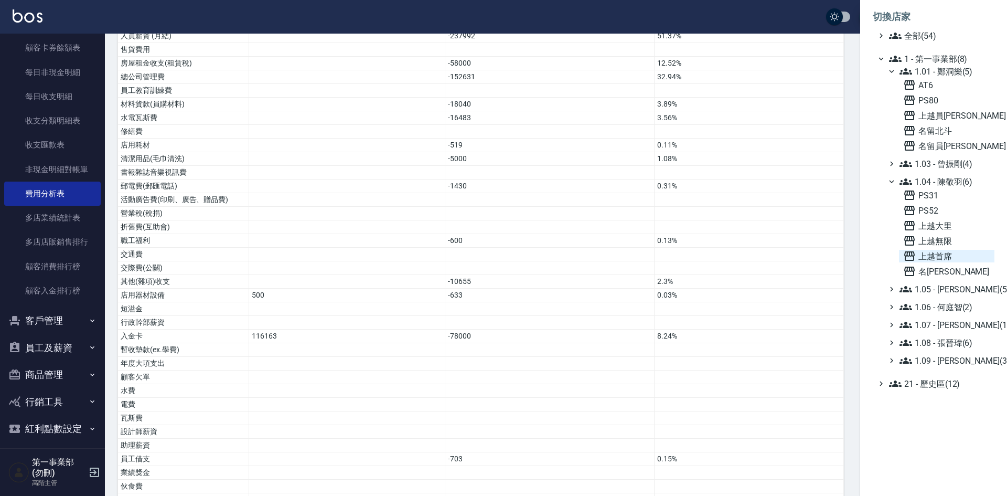
click at [950, 257] on span "上越首席" at bounding box center [946, 256] width 87 height 13
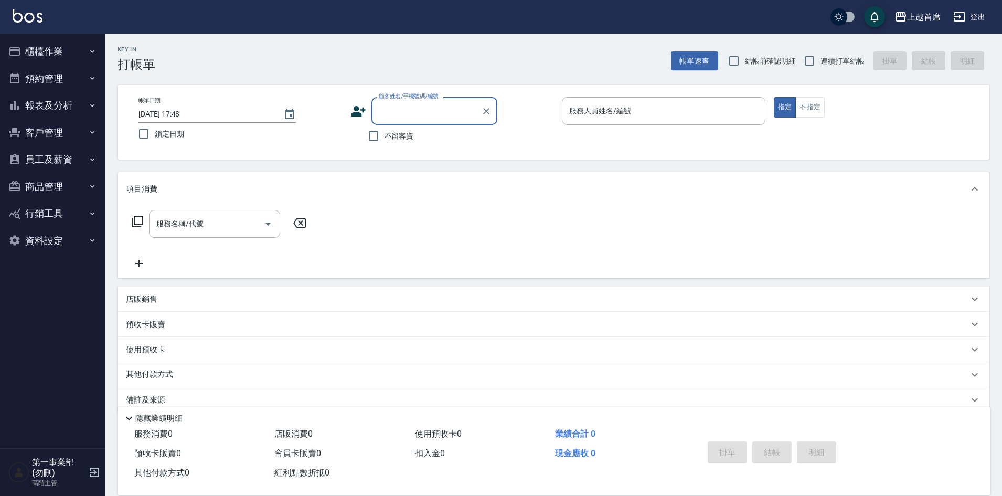
click at [57, 104] on button "報表及分析" at bounding box center [52, 105] width 96 height 27
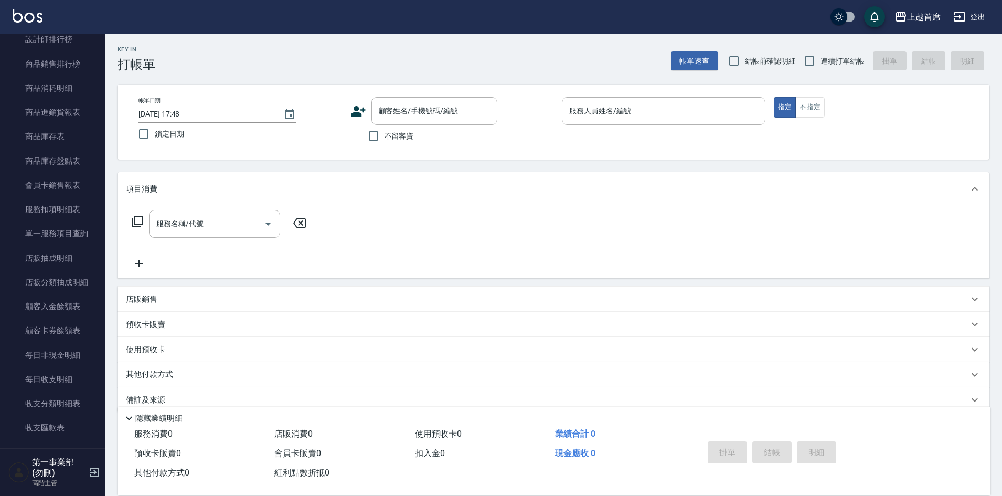
scroll to position [787, 0]
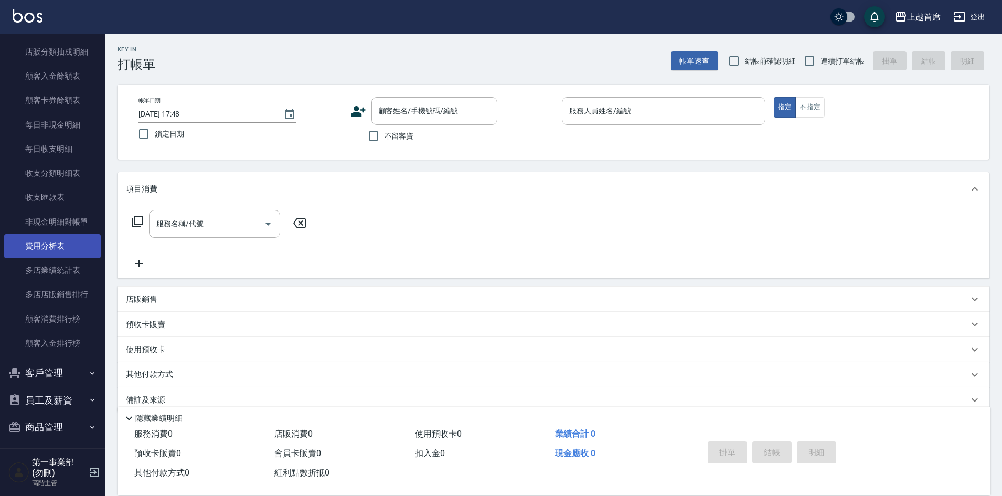
click at [66, 244] on link "費用分析表" at bounding box center [52, 246] width 96 height 24
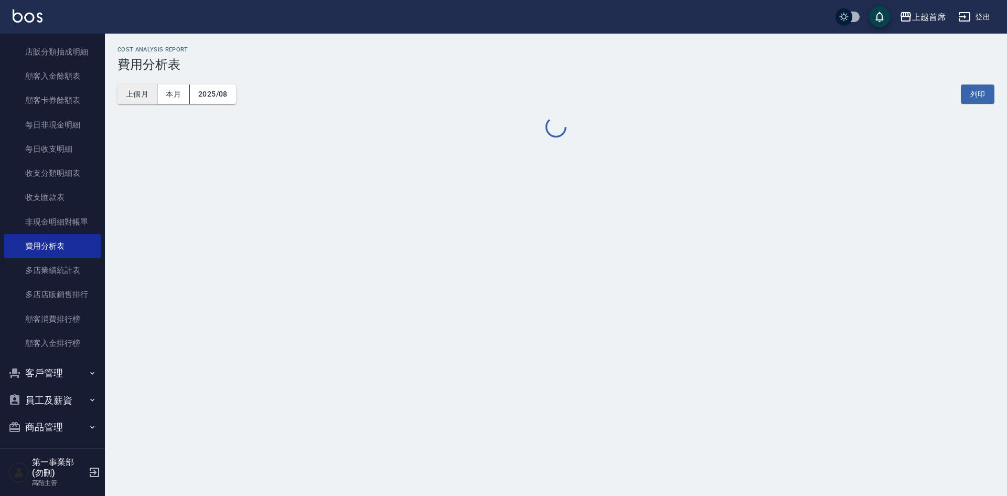
click at [139, 95] on button "上個月" at bounding box center [137, 93] width 40 height 19
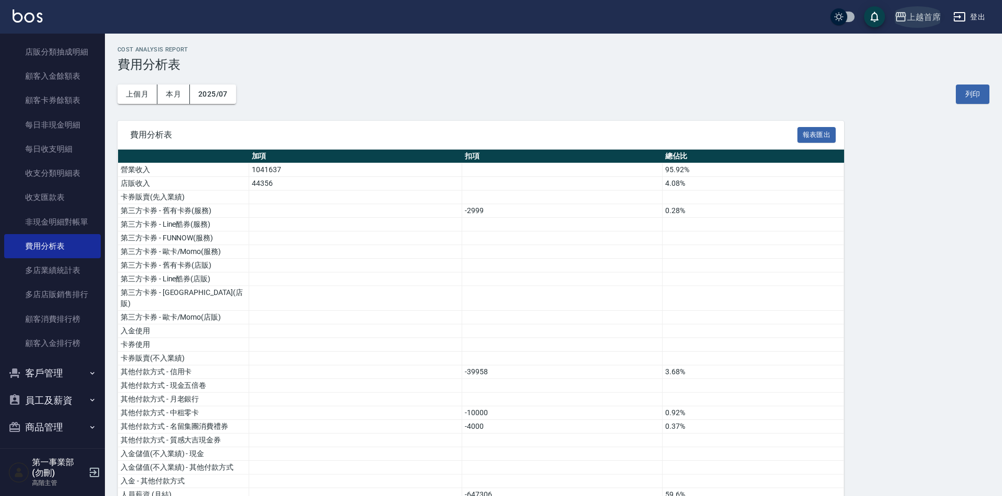
click at [916, 19] on div "上越首席" at bounding box center [924, 16] width 34 height 13
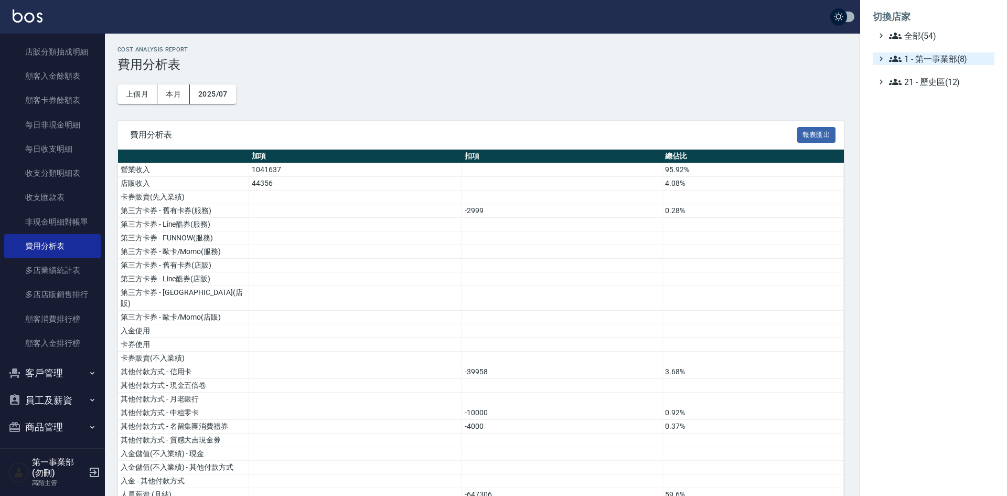
click at [929, 59] on span "1 - 第一事業部(8)" at bounding box center [939, 58] width 101 height 13
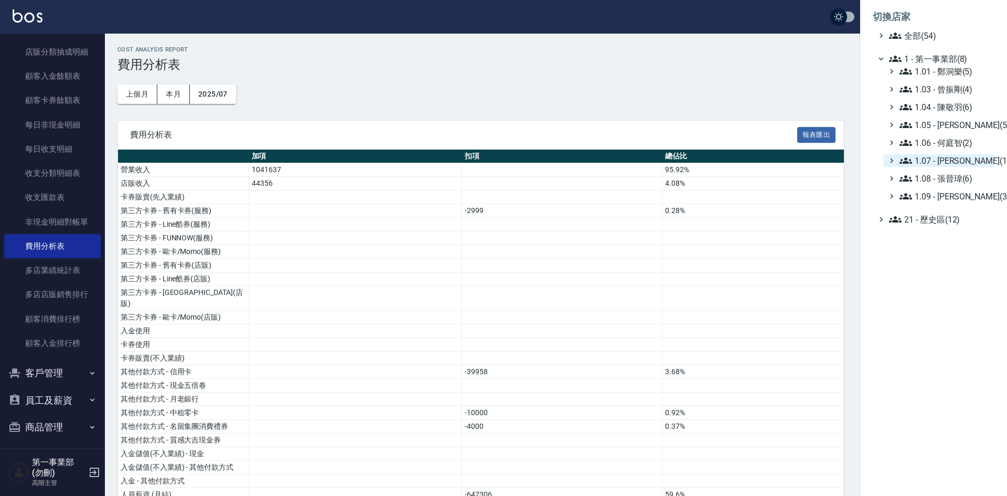
click at [971, 154] on span "1.07 - [PERSON_NAME](11)" at bounding box center [944, 160] width 91 height 13
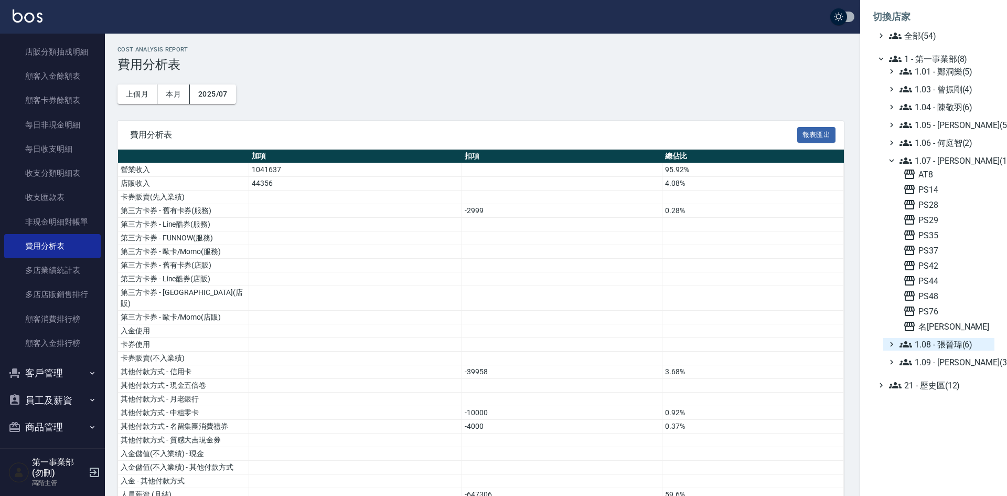
click at [947, 343] on span "1.08 - 張晉瑋(6)" at bounding box center [944, 344] width 91 height 13
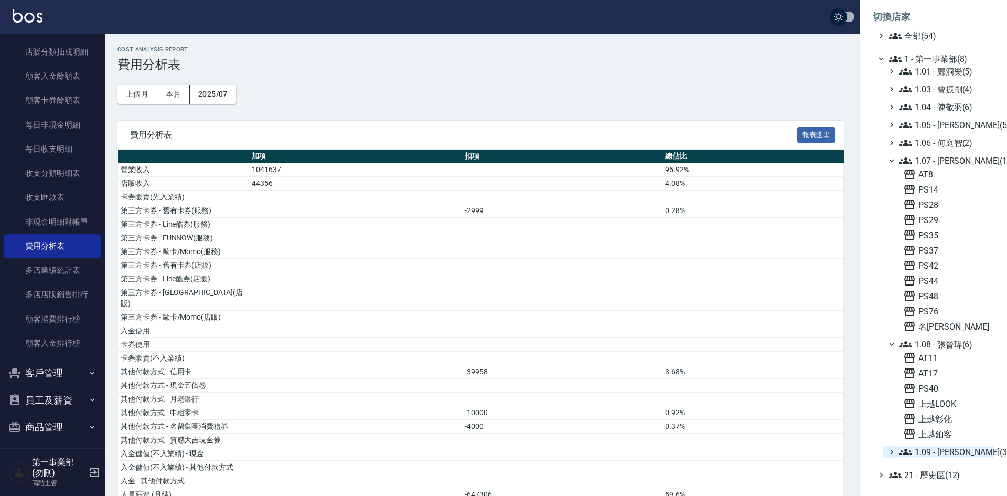
click at [945, 446] on span "1.09 - [PERSON_NAME](3)" at bounding box center [944, 451] width 91 height 13
click at [485, 103] on div at bounding box center [503, 248] width 1007 height 496
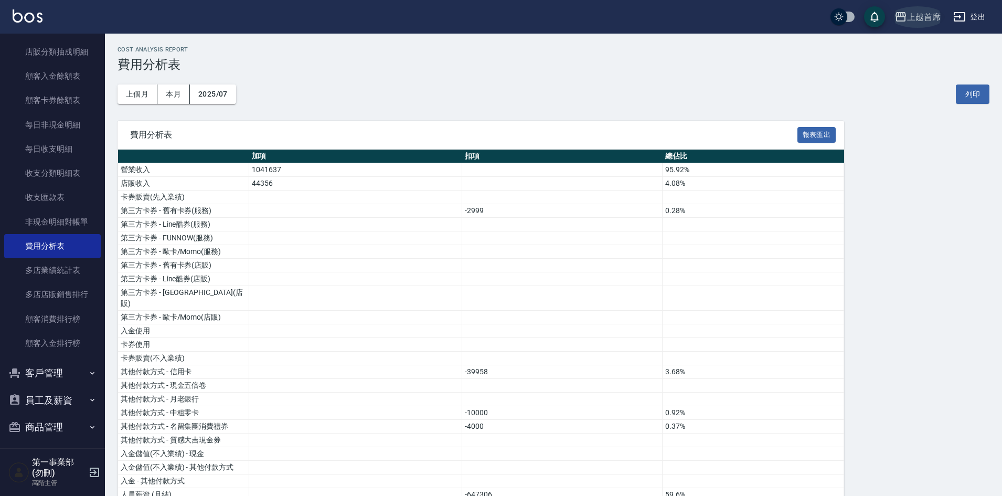
click at [913, 23] on div "上越首席" at bounding box center [924, 16] width 34 height 13
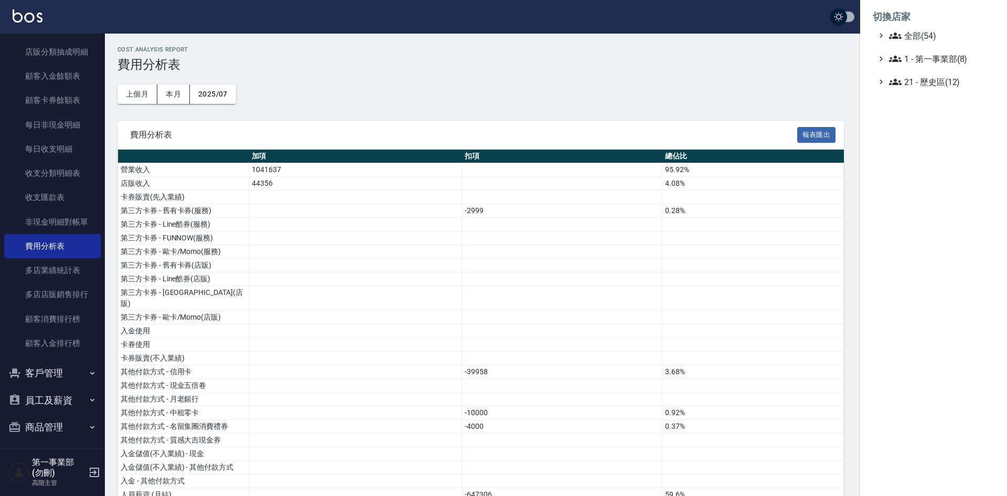
click at [59, 177] on div at bounding box center [503, 248] width 1007 height 496
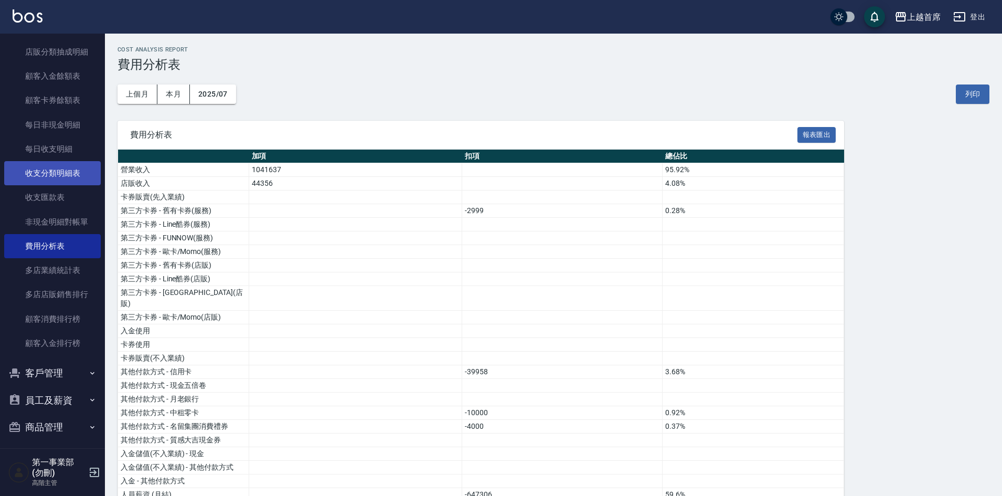
click at [60, 174] on link "收支分類明細表" at bounding box center [52, 173] width 96 height 24
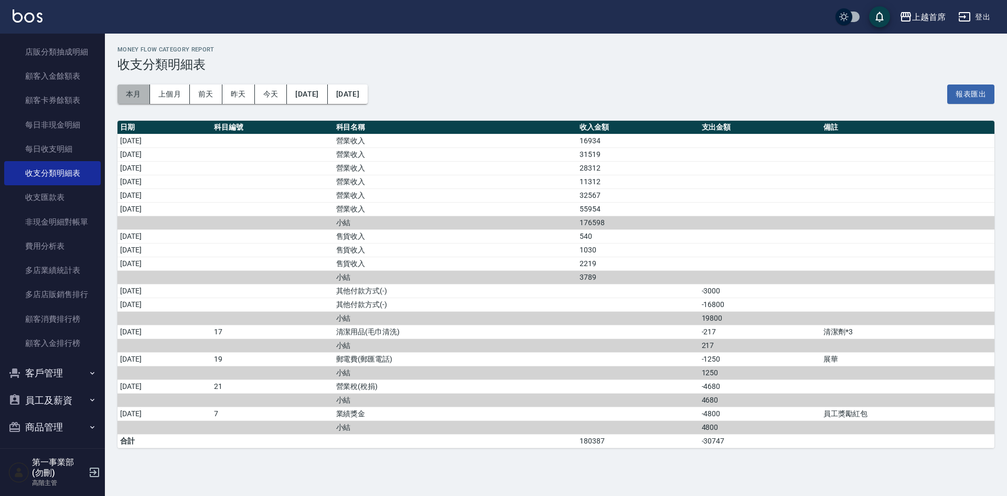
click at [137, 97] on button "本月" at bounding box center [133, 93] width 33 height 19
click at [171, 97] on button "上個月" at bounding box center [170, 93] width 40 height 19
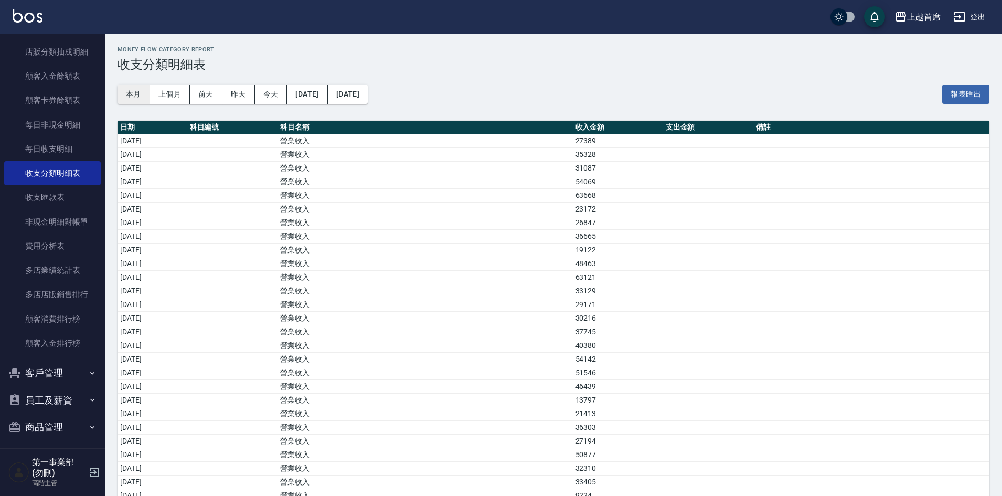
click at [135, 99] on button "本月" at bounding box center [133, 93] width 33 height 19
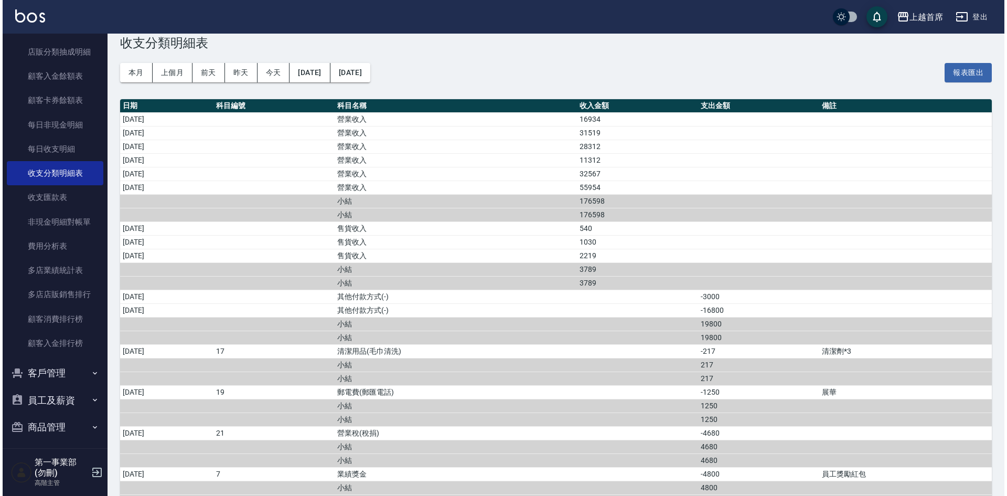
scroll to position [60, 0]
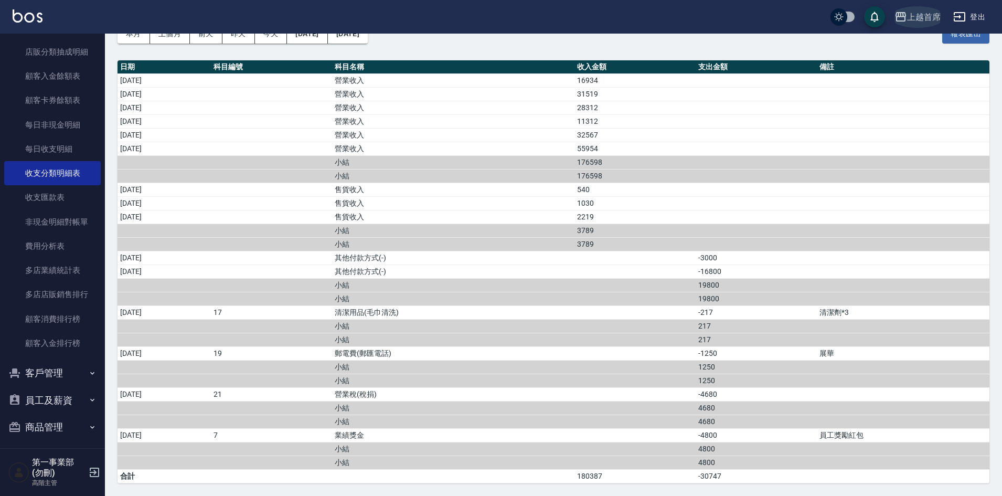
click at [926, 15] on div "上越首席" at bounding box center [924, 16] width 34 height 13
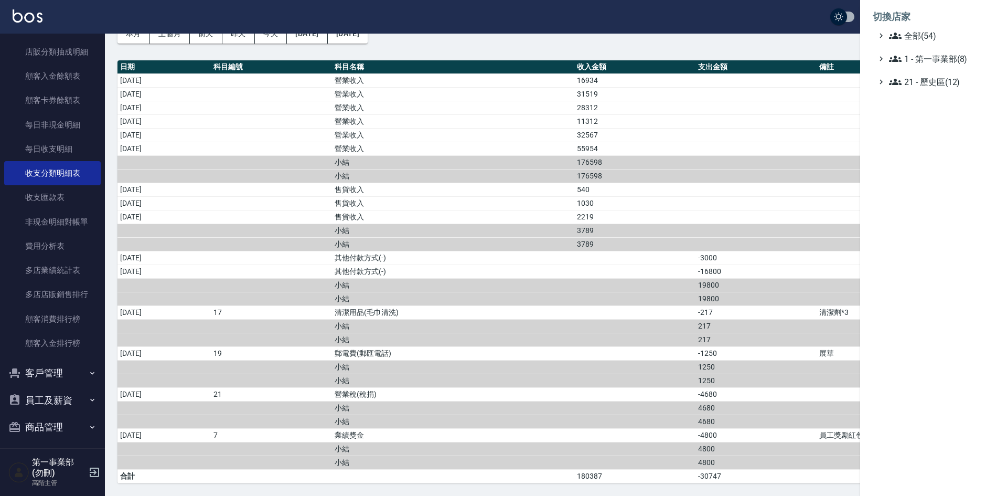
click at [951, 51] on ul "全部(54) 1 - 第一事業部(8) 21 - 歷史區(12)" at bounding box center [934, 58] width 122 height 59
click at [955, 59] on span "1 - 第一事業部(8)" at bounding box center [939, 58] width 101 height 13
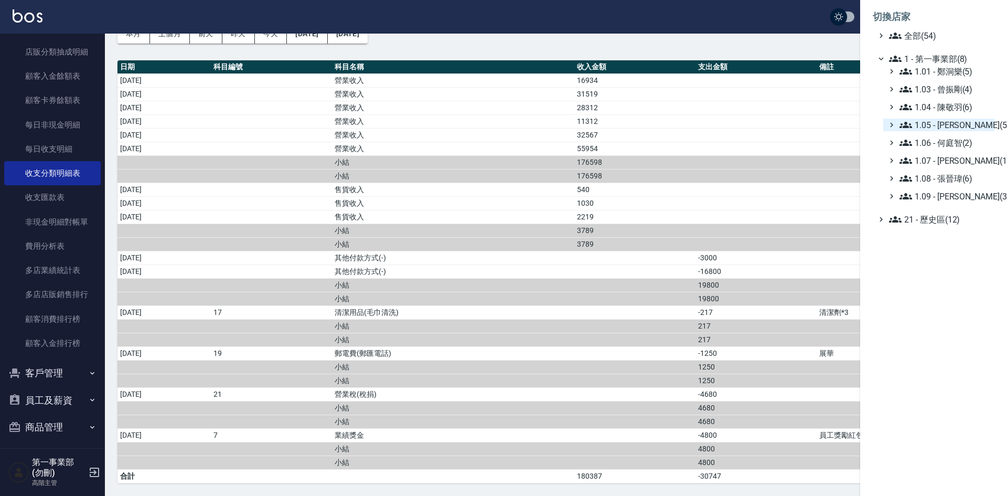
click at [960, 124] on span "1.05 - [PERSON_NAME](5)" at bounding box center [944, 125] width 91 height 13
